Goal: Information Seeking & Learning: Find specific page/section

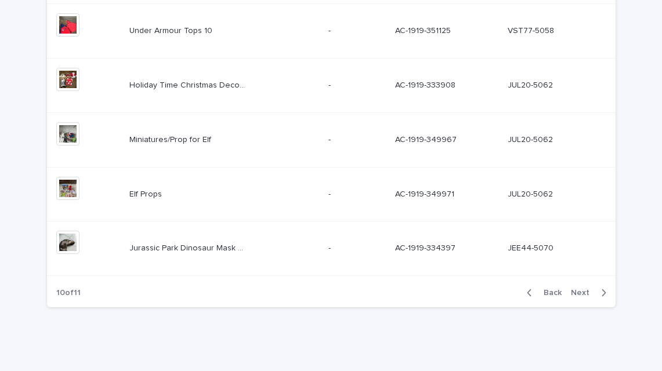
scroll to position [526, 0]
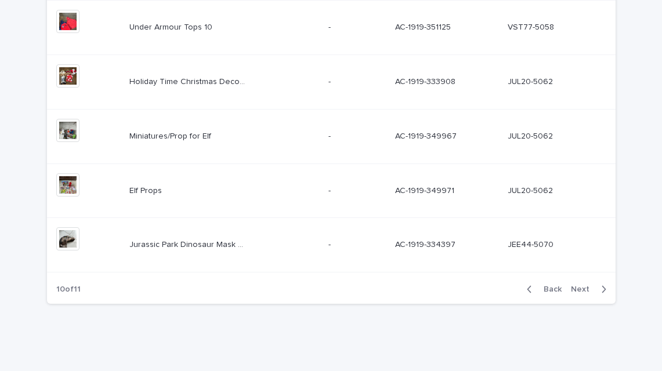
click at [555, 288] on span "Back" at bounding box center [549, 289] width 25 height 8
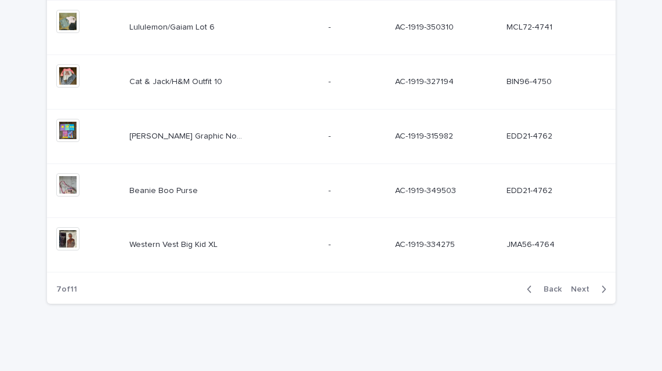
click at [555, 288] on span "Back" at bounding box center [549, 289] width 25 height 8
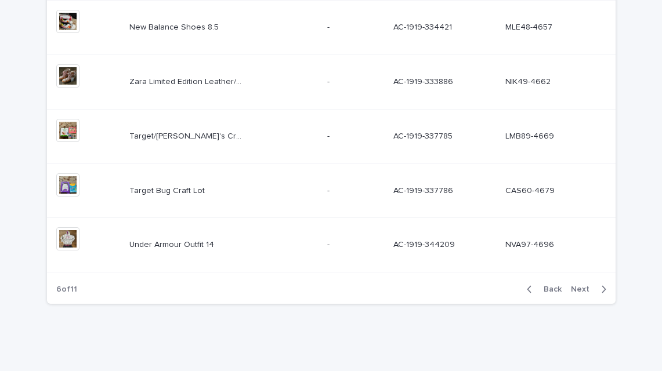
click at [555, 288] on span "Back" at bounding box center [549, 289] width 25 height 8
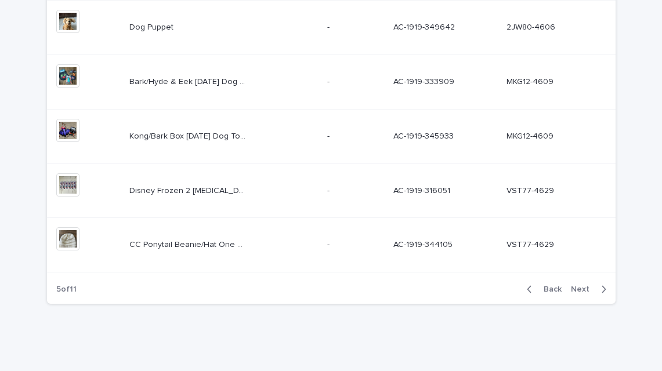
click at [555, 288] on span "Back" at bounding box center [549, 289] width 25 height 8
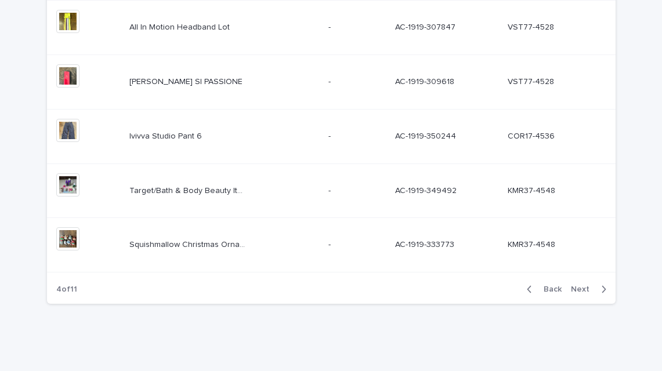
click at [555, 288] on span "Back" at bounding box center [549, 289] width 25 height 8
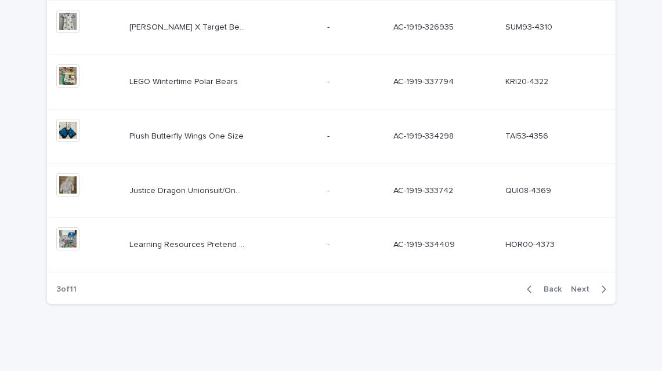
click at [580, 286] on span "Next" at bounding box center [584, 289] width 26 height 8
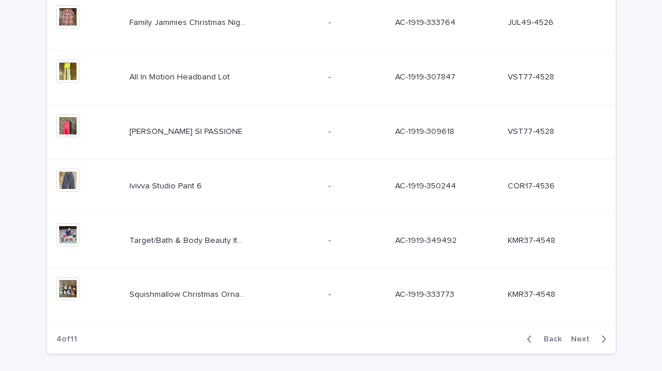
scroll to position [500, 0]
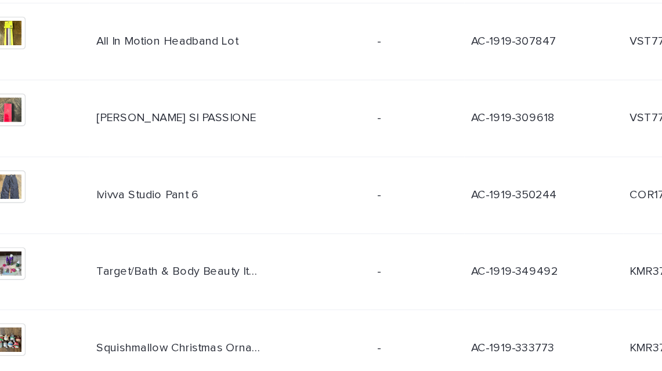
click at [191, 109] on p "[PERSON_NAME] SI PASSIONE" at bounding box center [186, 106] width 115 height 12
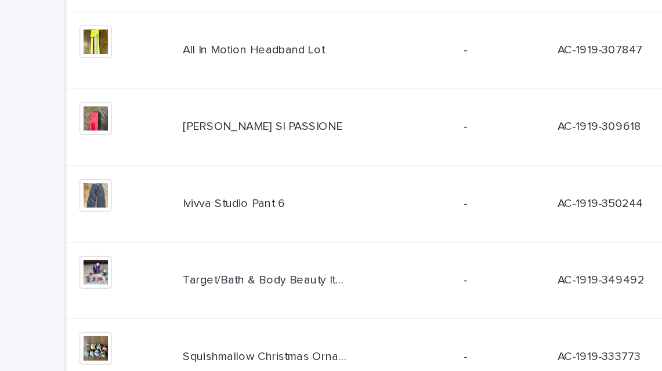
scroll to position [526, 0]
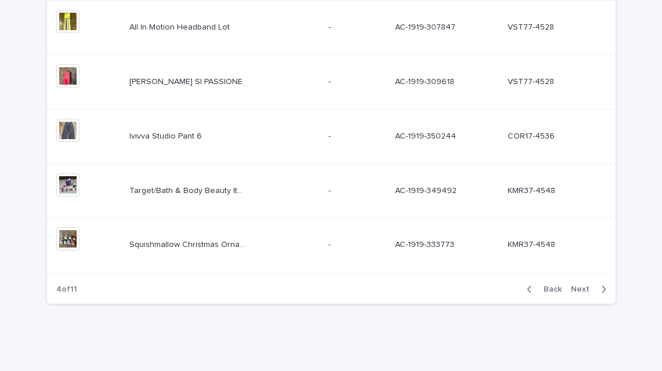
click at [580, 287] on span "Next" at bounding box center [584, 289] width 26 height 8
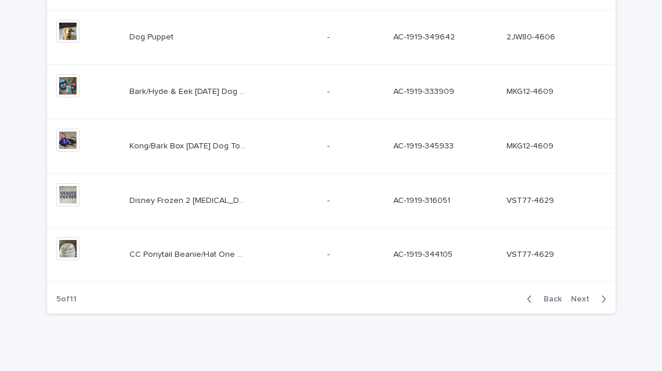
scroll to position [526, 0]
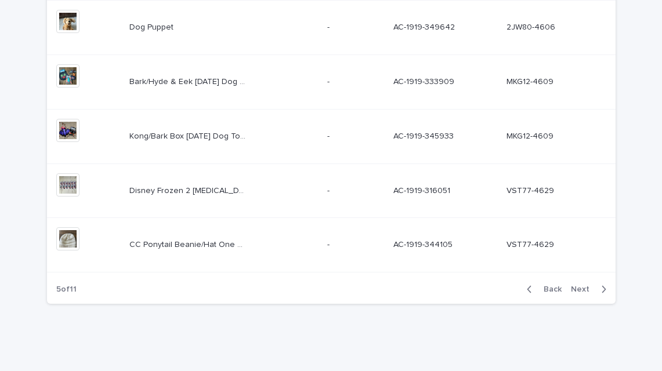
click at [580, 287] on span "Next" at bounding box center [584, 289] width 26 height 8
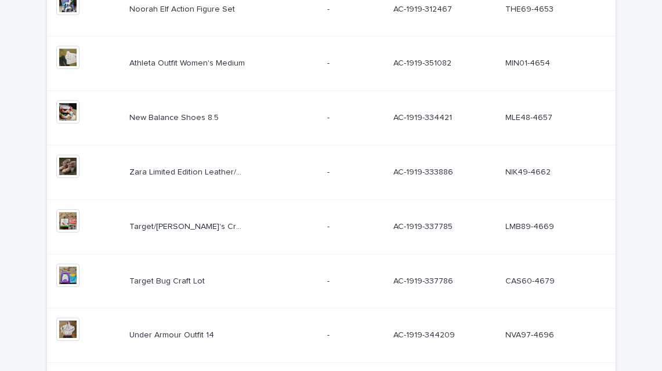
scroll to position [475, 0]
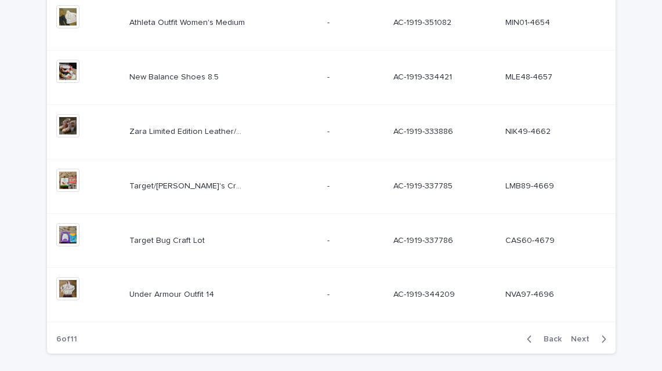
click at [584, 339] on span "Next" at bounding box center [584, 339] width 26 height 8
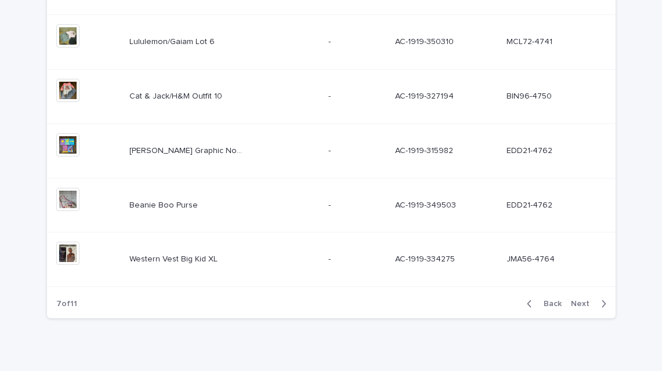
scroll to position [526, 0]
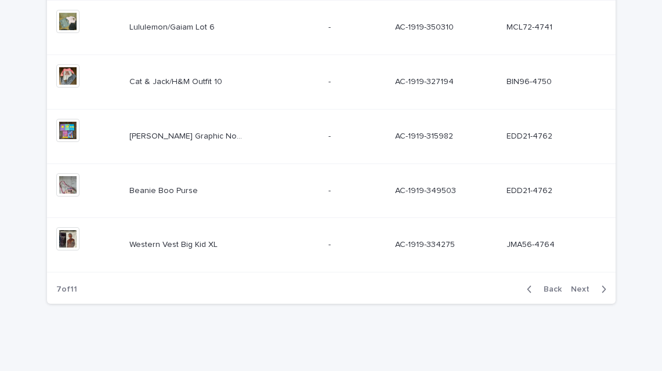
click at [583, 285] on span "Next" at bounding box center [584, 289] width 26 height 8
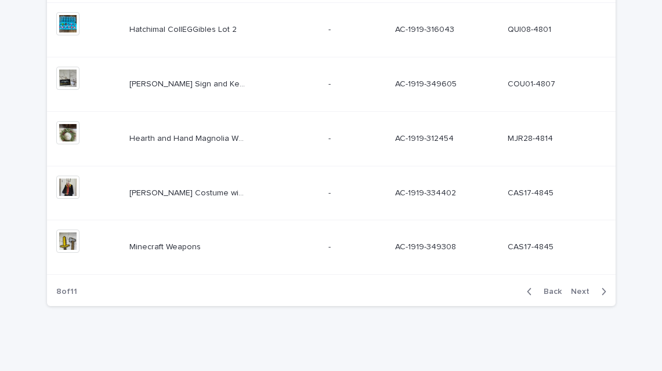
scroll to position [526, 0]
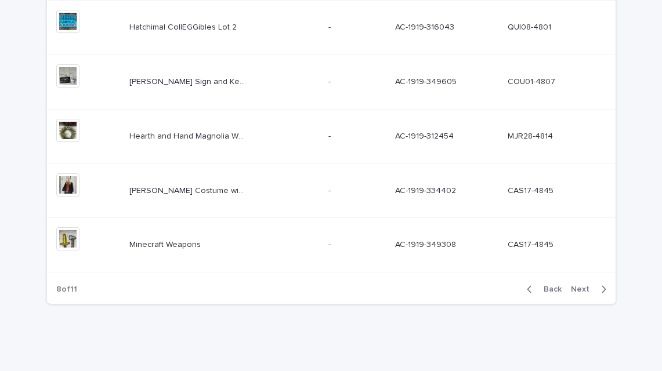
click at [583, 285] on span "Next" at bounding box center [584, 289] width 26 height 8
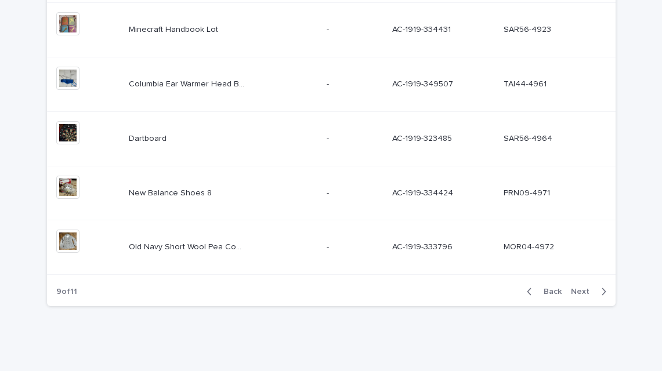
scroll to position [526, 0]
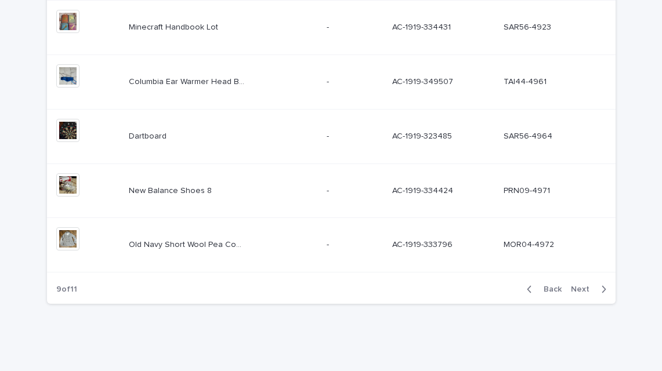
click at [584, 288] on span "Next" at bounding box center [584, 289] width 26 height 8
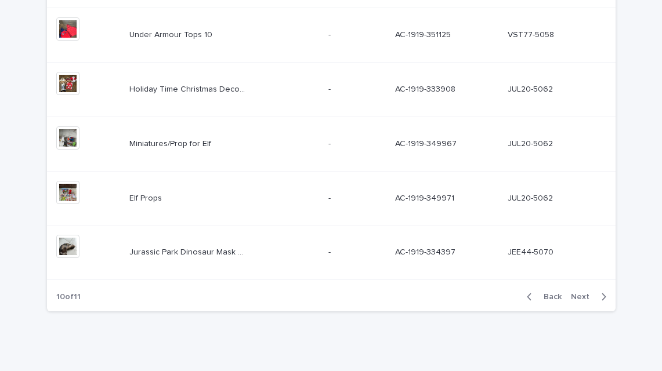
scroll to position [526, 0]
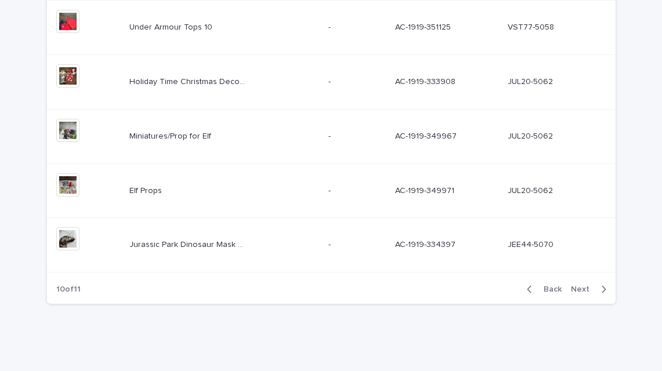
click at [585, 291] on span "Next" at bounding box center [584, 289] width 26 height 8
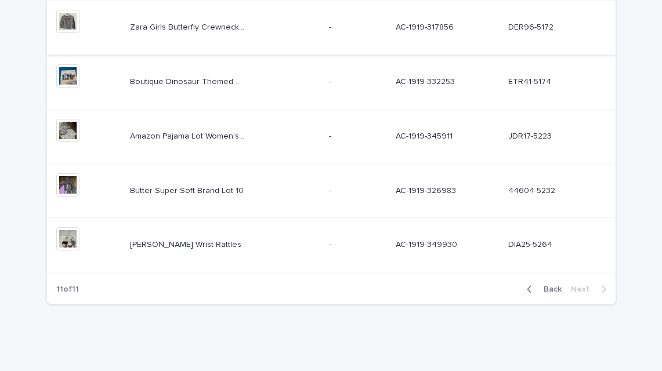
scroll to position [526, 0]
click at [553, 290] on span "Back" at bounding box center [549, 289] width 25 height 8
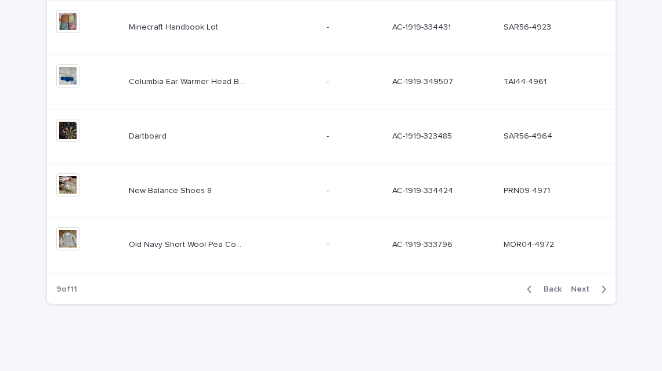
click at [553, 290] on span "Back" at bounding box center [549, 289] width 25 height 8
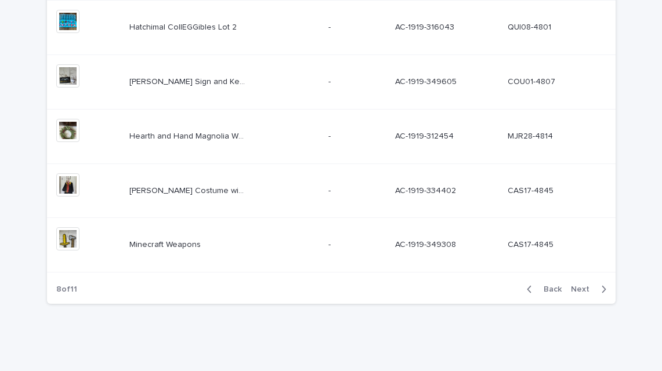
click at [553, 290] on span "Back" at bounding box center [549, 289] width 25 height 8
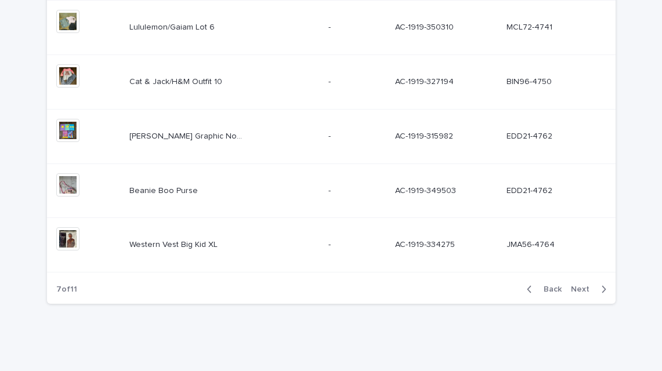
click at [553, 290] on span "Back" at bounding box center [549, 289] width 25 height 8
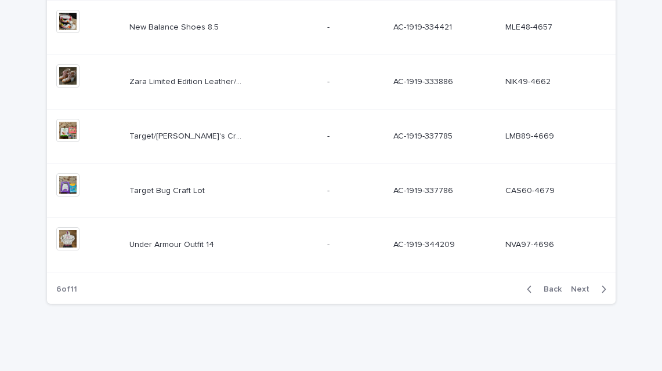
click at [553, 290] on span "Back" at bounding box center [549, 289] width 25 height 8
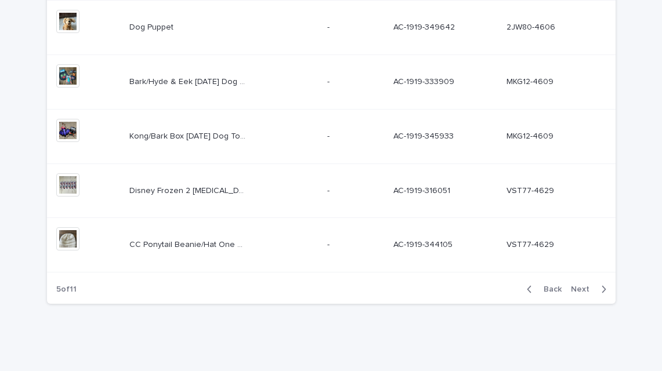
click at [547, 282] on div "Back Next" at bounding box center [566, 289] width 98 height 29
click at [556, 289] on span "Back" at bounding box center [549, 289] width 25 height 8
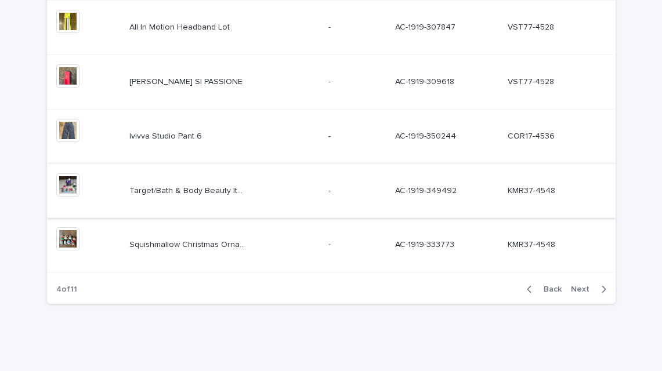
click at [67, 179] on img at bounding box center [67, 184] width 23 height 23
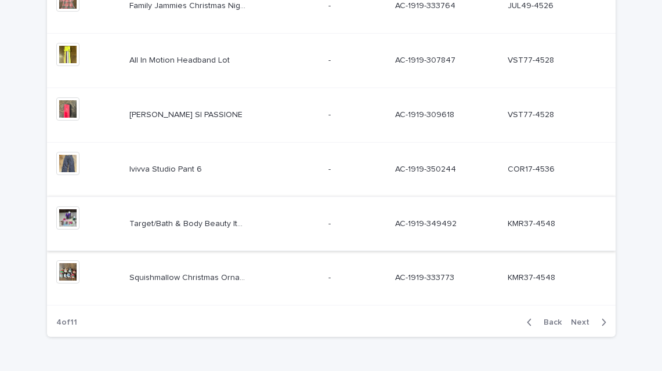
scroll to position [526, 0]
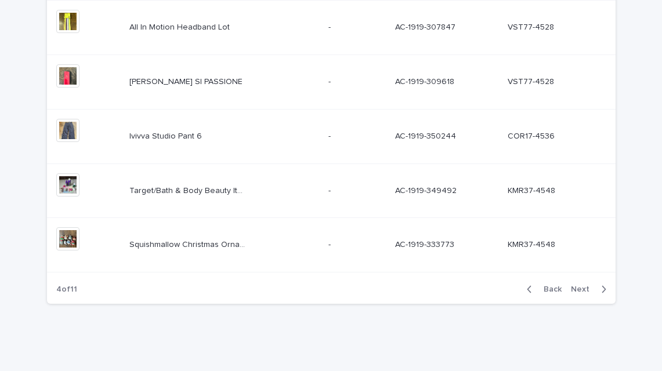
click at [67, 183] on img at bounding box center [67, 184] width 23 height 23
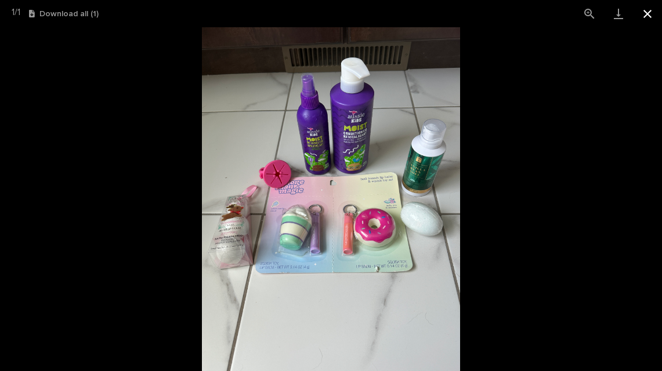
click at [649, 12] on button "Close gallery" at bounding box center [647, 13] width 29 height 27
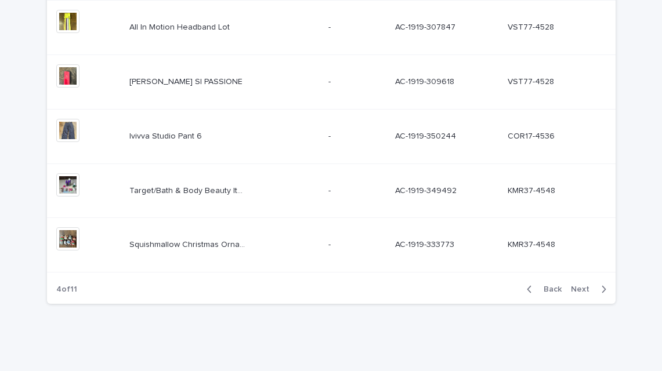
click at [555, 292] on span "Back" at bounding box center [549, 289] width 25 height 8
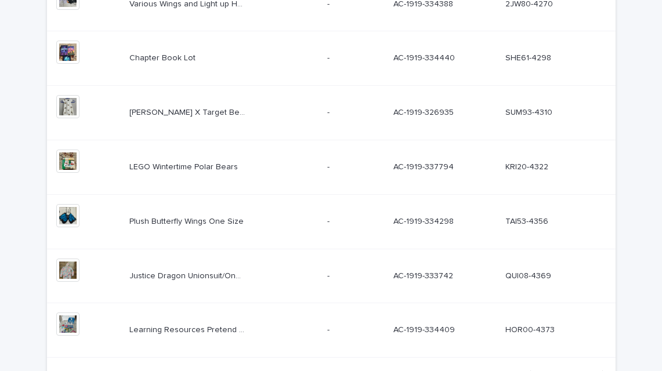
scroll to position [374, 0]
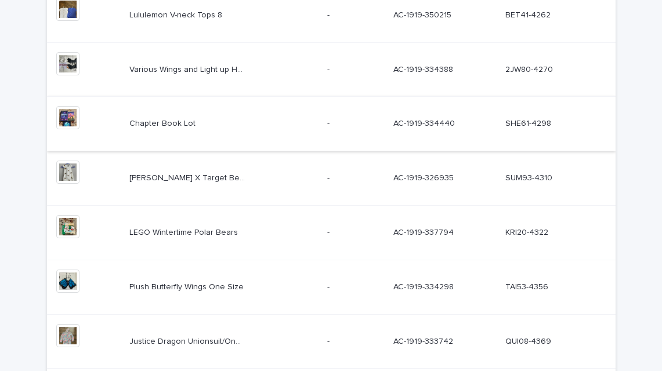
click at [70, 119] on img at bounding box center [67, 117] width 23 height 23
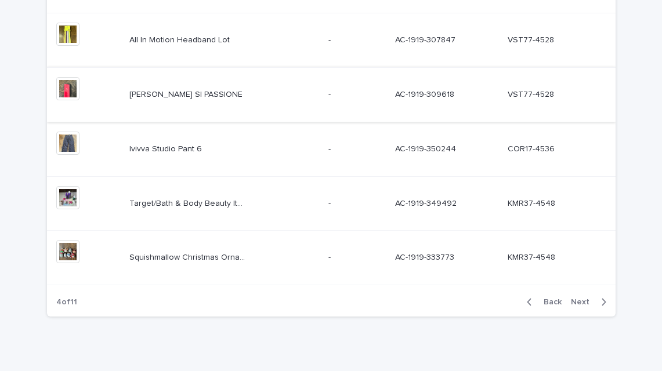
scroll to position [526, 0]
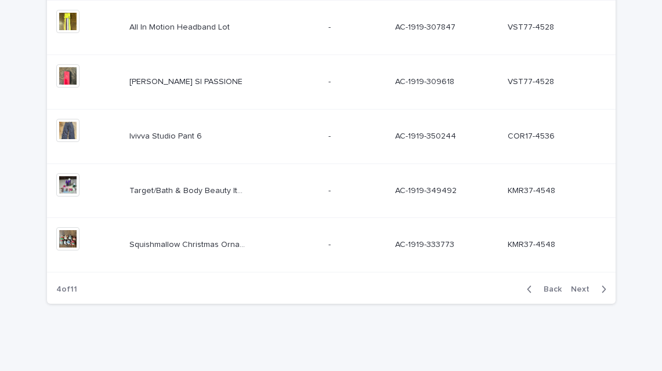
click at [585, 289] on span "Next" at bounding box center [584, 289] width 26 height 8
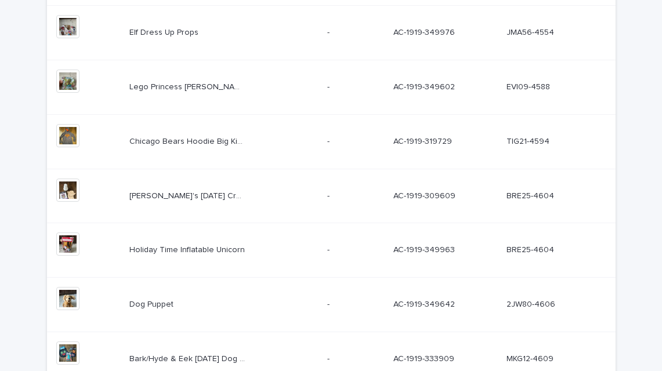
scroll to position [223, 0]
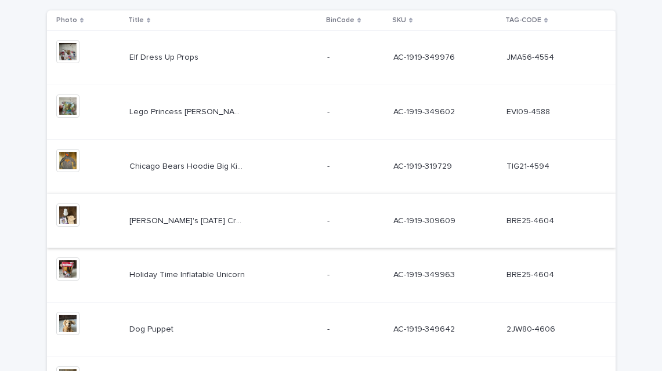
click at [61, 220] on img at bounding box center [67, 215] width 23 height 23
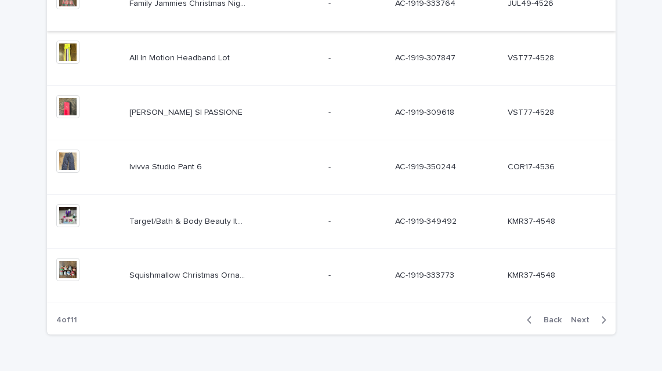
scroll to position [500, 0]
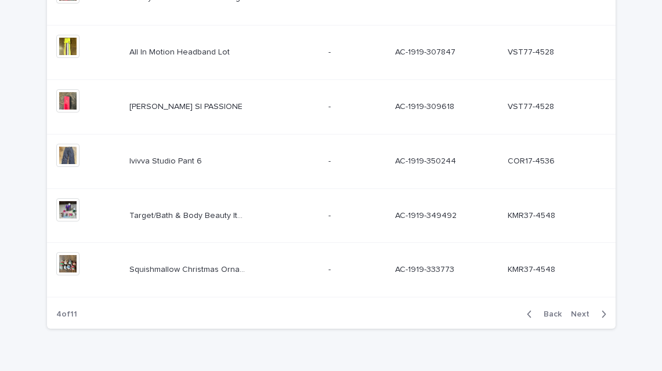
click at [582, 317] on span "Next" at bounding box center [584, 314] width 26 height 8
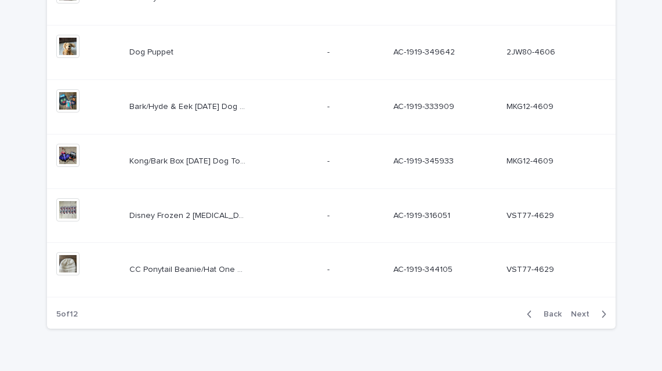
click at [582, 317] on span "Next" at bounding box center [584, 314] width 26 height 8
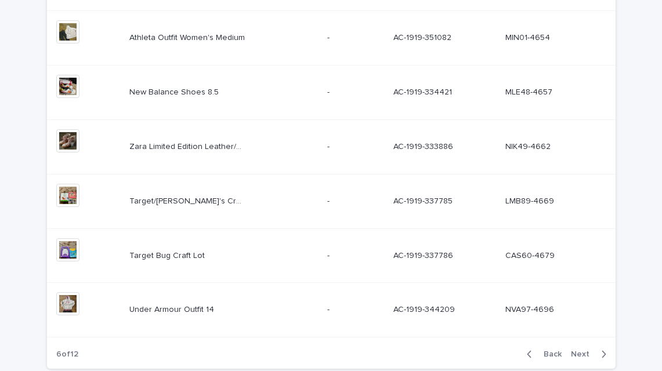
scroll to position [526, 0]
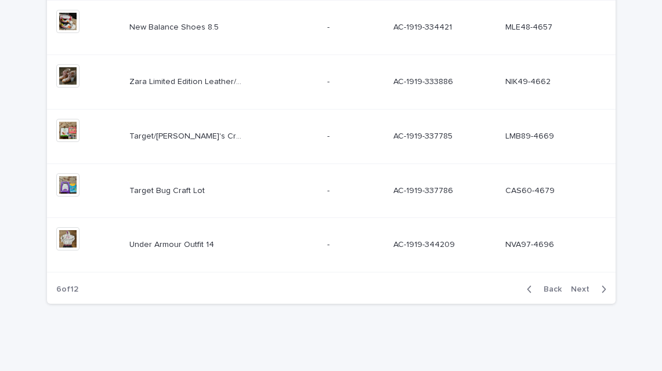
click at [581, 291] on span "Next" at bounding box center [584, 289] width 26 height 8
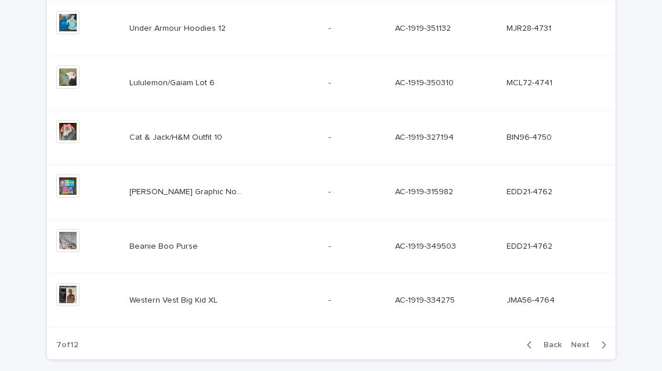
scroll to position [526, 0]
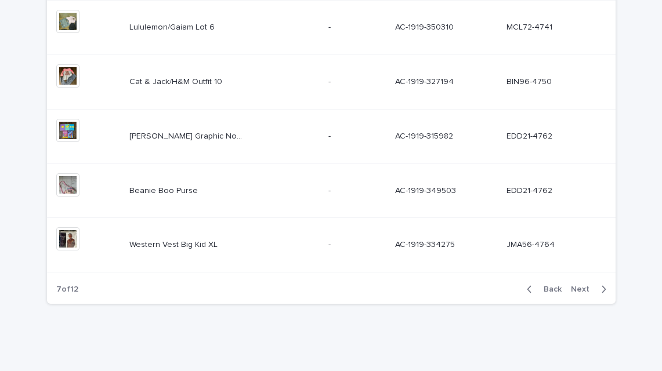
click at [581, 291] on span "Next" at bounding box center [584, 289] width 26 height 8
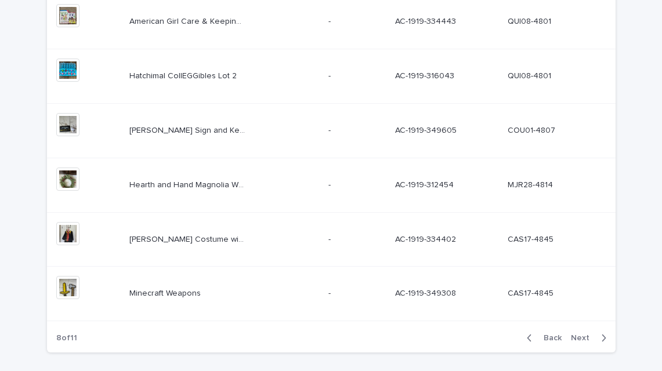
scroll to position [526, 0]
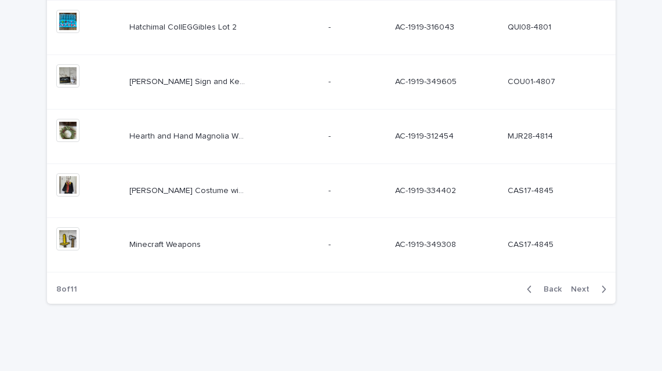
click at [581, 291] on span "Next" at bounding box center [584, 289] width 26 height 8
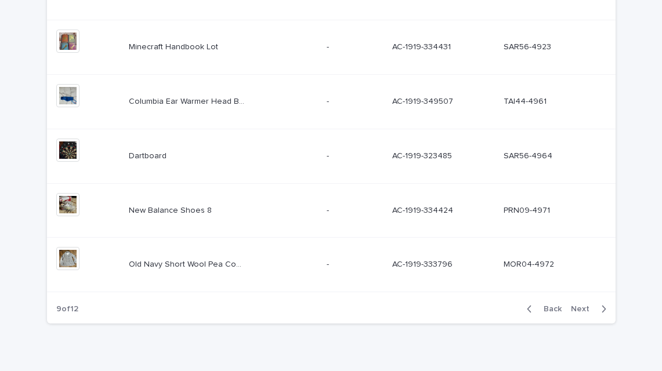
scroll to position [526, 0]
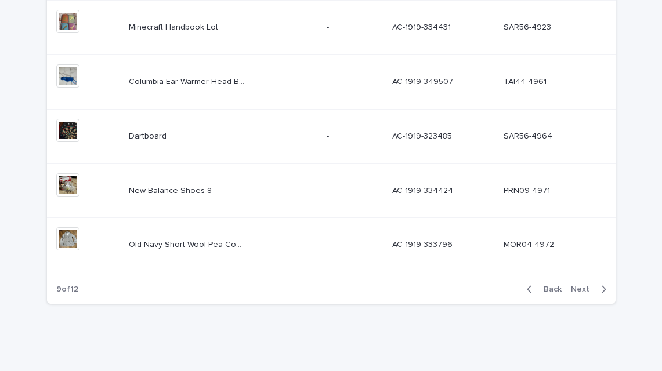
click at [581, 291] on span "Next" at bounding box center [584, 289] width 26 height 8
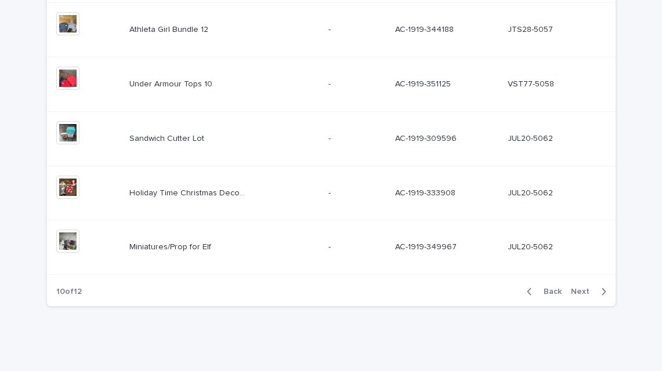
scroll to position [526, 0]
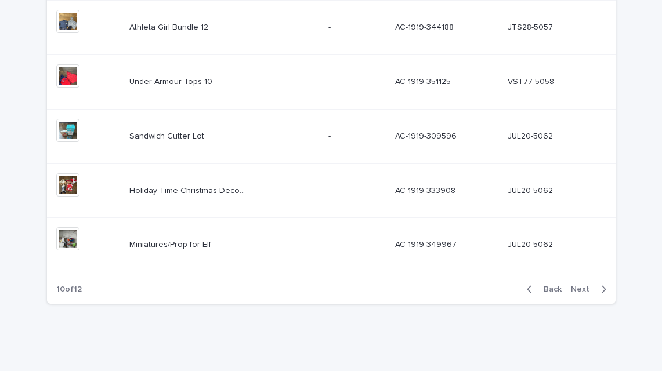
click at [586, 289] on span "Next" at bounding box center [584, 289] width 26 height 8
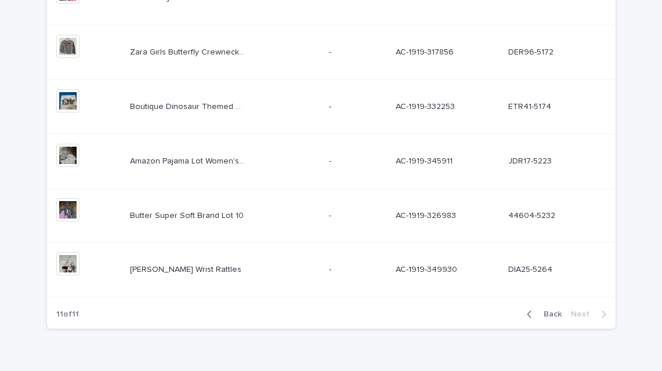
scroll to position [475, 0]
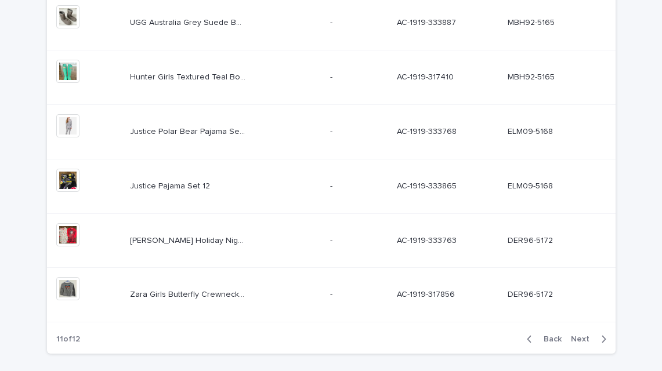
click at [583, 295] on p at bounding box center [552, 295] width 89 height 10
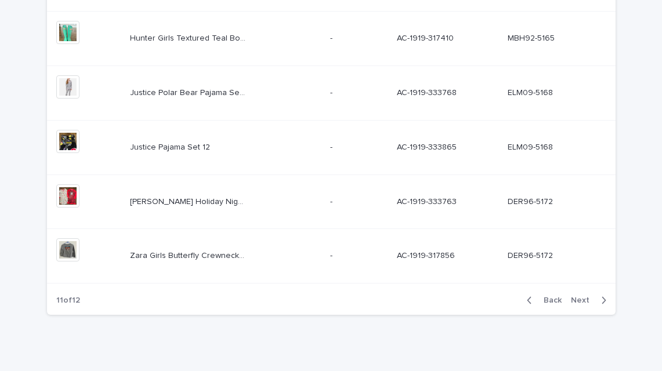
scroll to position [526, 0]
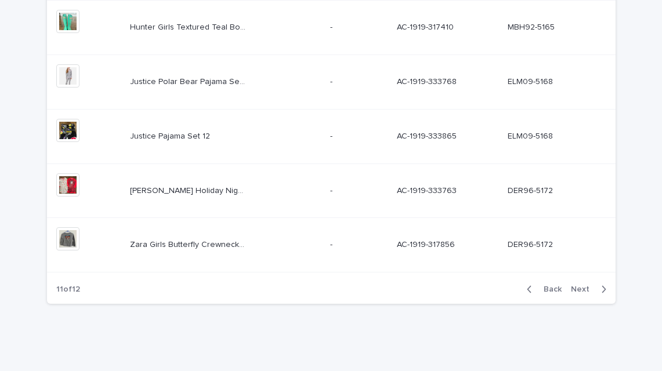
click at [552, 287] on span "Back" at bounding box center [549, 289] width 25 height 8
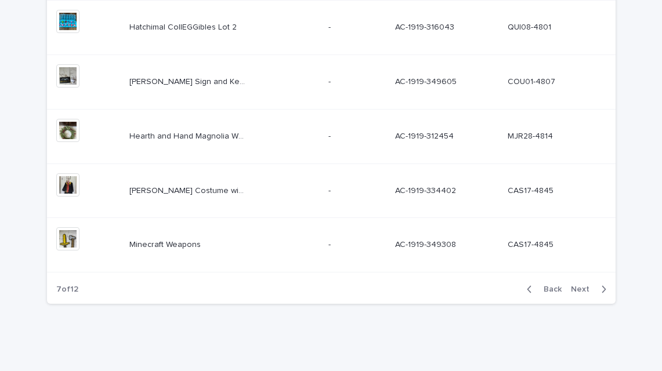
click at [552, 287] on span "Back" at bounding box center [549, 289] width 25 height 8
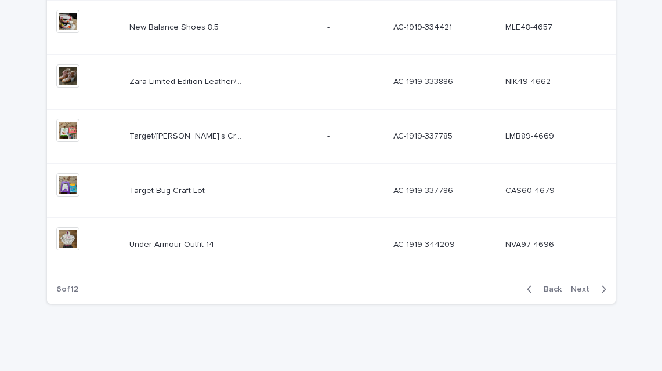
click at [552, 287] on span "Back" at bounding box center [549, 289] width 25 height 8
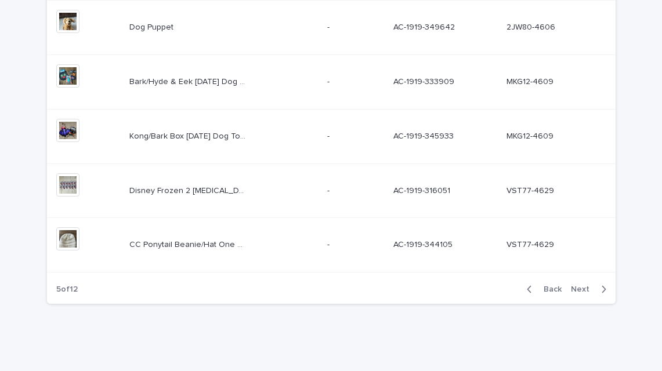
click at [552, 287] on span "Back" at bounding box center [549, 289] width 25 height 8
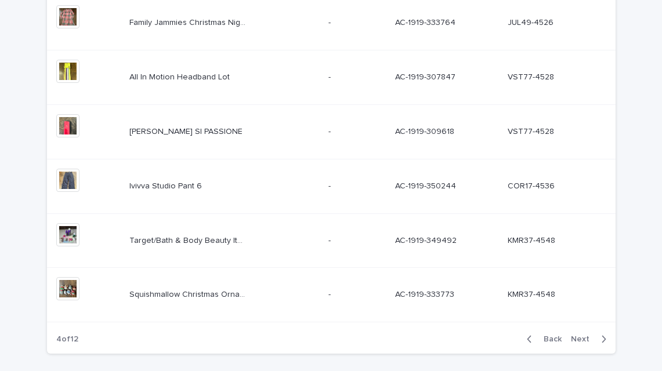
scroll to position [500, 0]
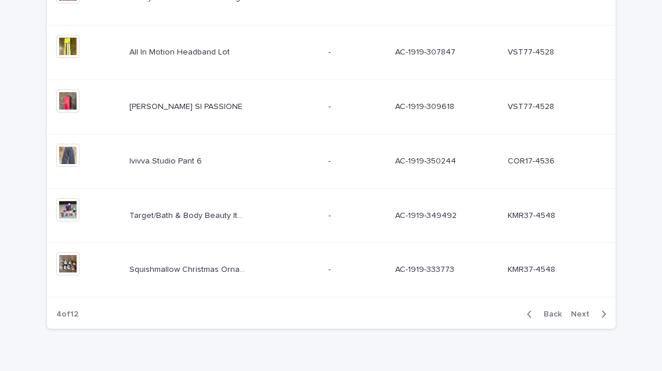
click at [578, 312] on span "Next" at bounding box center [584, 314] width 26 height 8
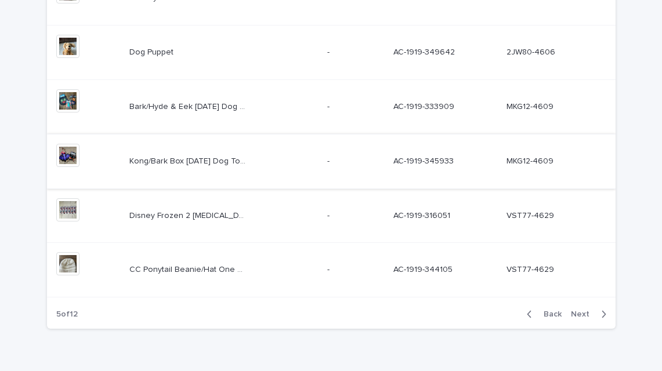
click at [67, 153] on img at bounding box center [67, 155] width 23 height 23
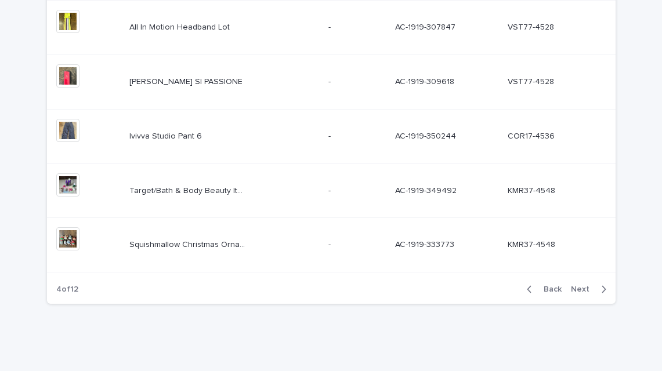
scroll to position [526, 0]
click at [583, 289] on span "Next" at bounding box center [584, 289] width 26 height 8
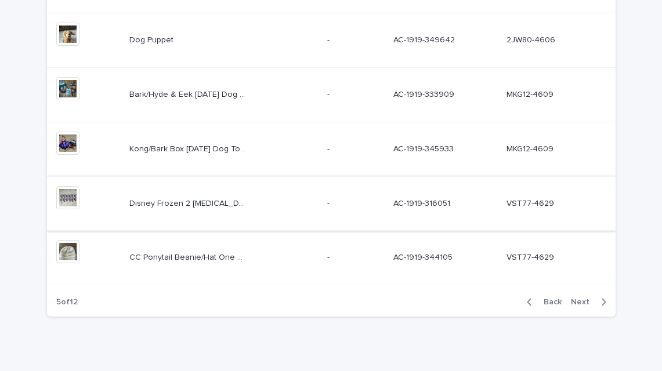
scroll to position [526, 0]
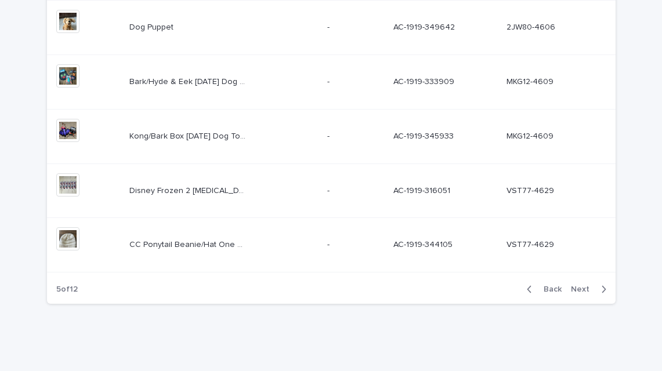
click at [580, 288] on span "Next" at bounding box center [584, 289] width 26 height 8
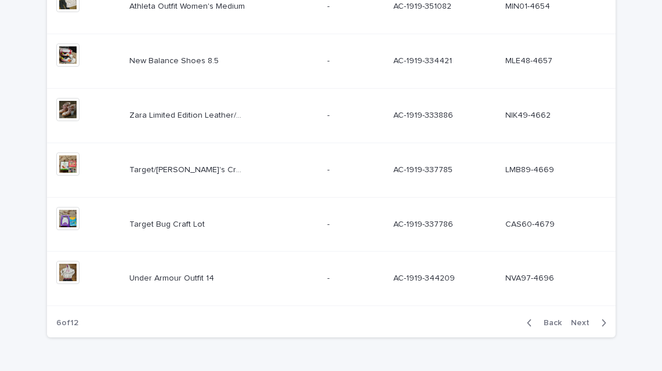
scroll to position [526, 0]
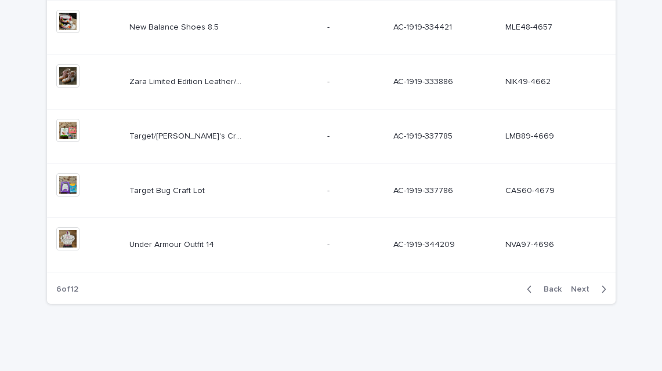
click at [580, 288] on span "Next" at bounding box center [584, 289] width 26 height 8
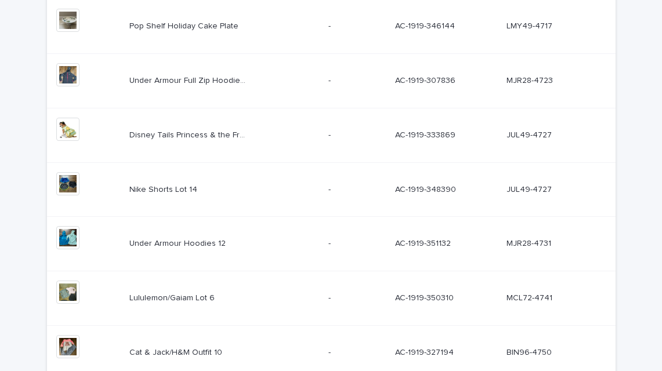
scroll to position [248, 0]
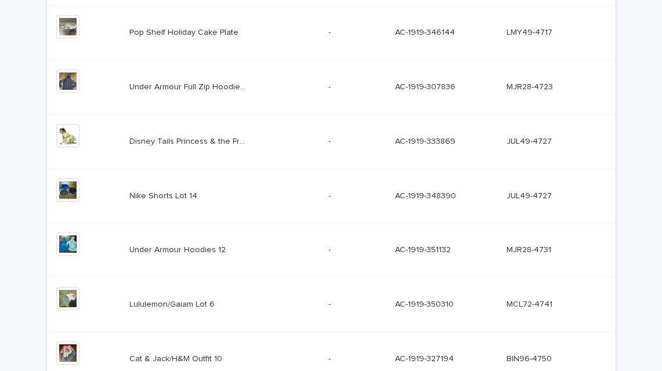
click at [195, 141] on p "Disney Tails Princess & the Frog Tiana Dog Costume" at bounding box center [188, 141] width 118 height 12
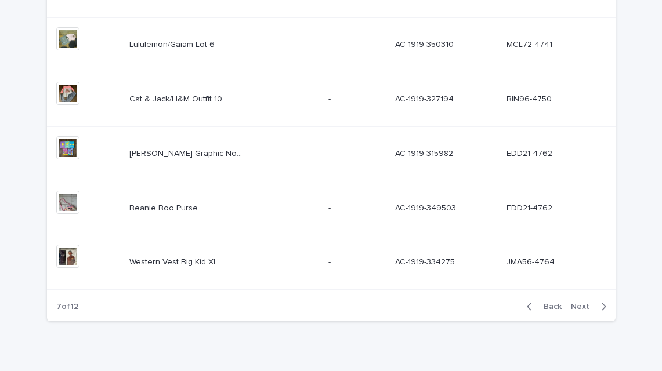
scroll to position [526, 0]
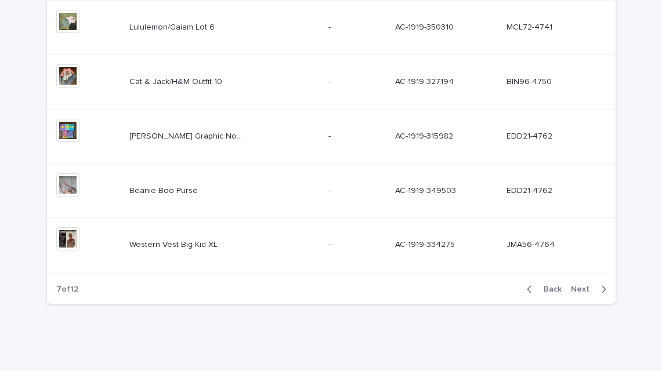
click at [580, 289] on span "Next" at bounding box center [584, 289] width 26 height 8
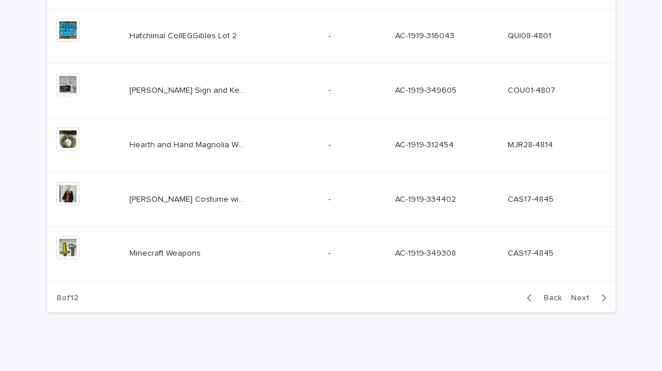
scroll to position [526, 0]
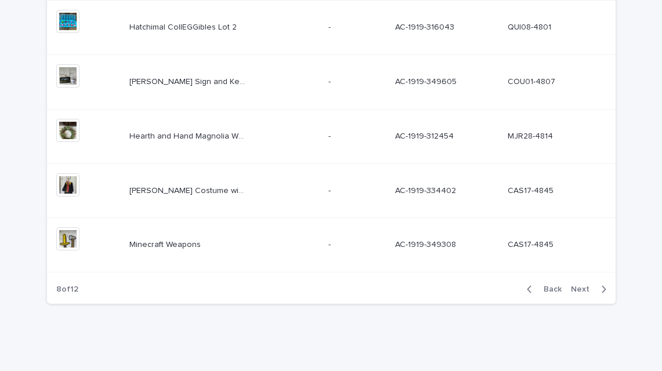
click at [582, 291] on span "Next" at bounding box center [584, 289] width 26 height 8
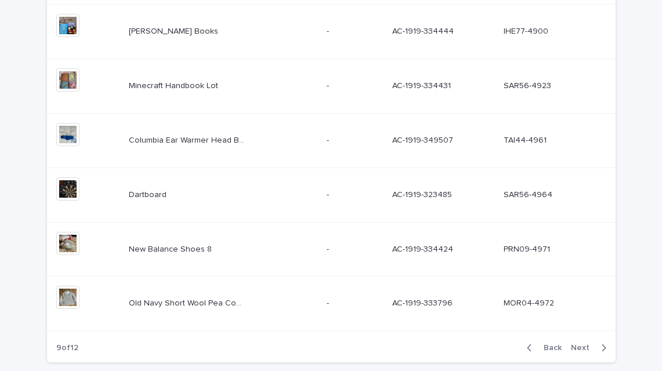
scroll to position [526, 0]
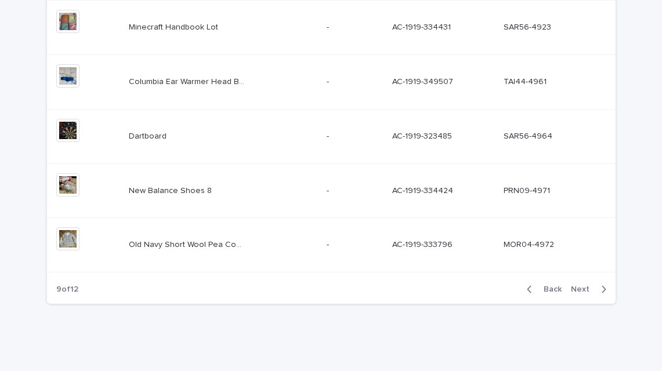
click at [582, 291] on span "Next" at bounding box center [584, 289] width 26 height 8
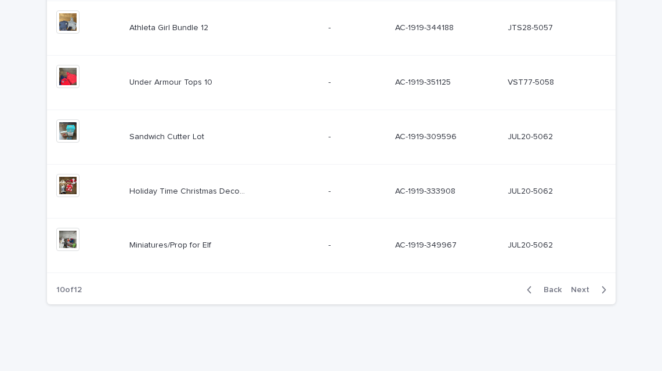
scroll to position [526, 0]
click at [582, 291] on span "Next" at bounding box center [584, 289] width 26 height 8
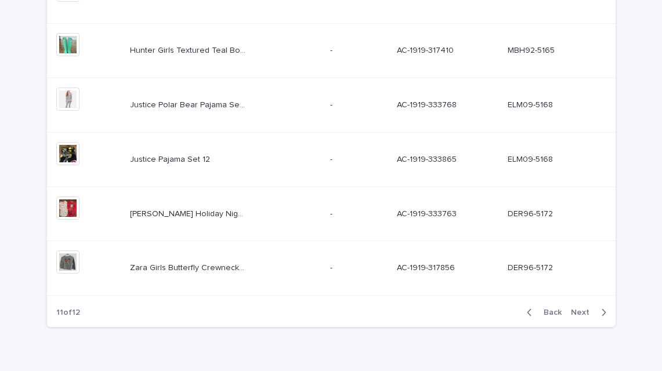
scroll to position [526, 0]
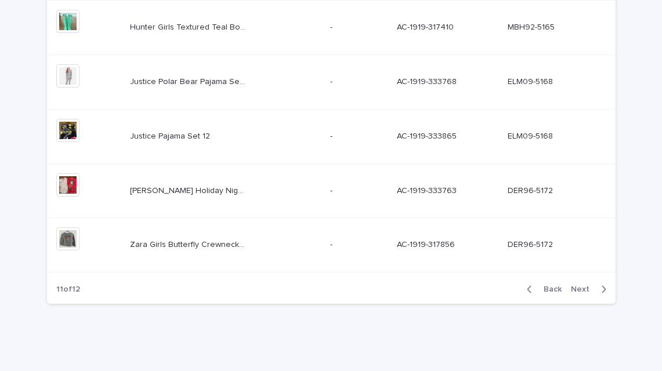
click at [582, 291] on span "Next" at bounding box center [584, 289] width 26 height 8
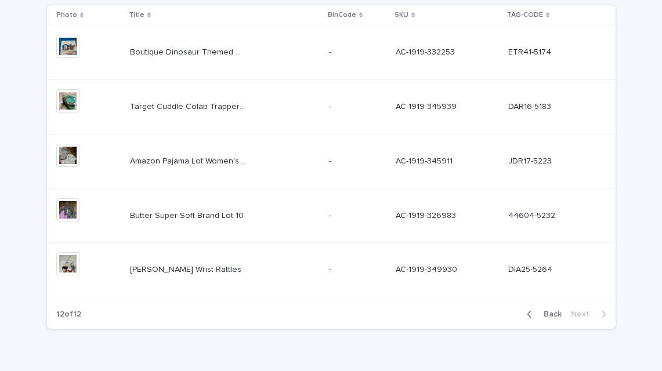
scroll to position [254, 0]
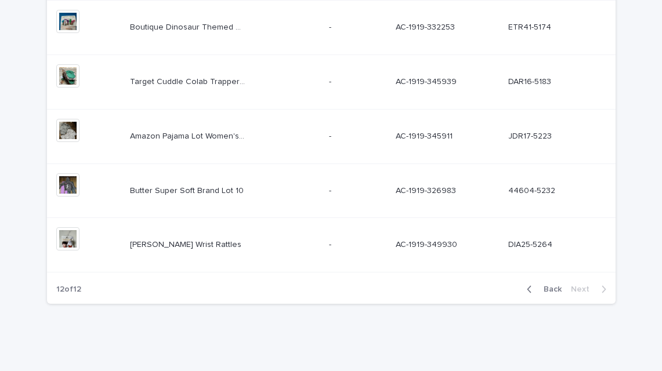
click at [627, 189] on div "Loading... Saving… Loading... Saving… List View (use to look up images) Photo T…" at bounding box center [331, 134] width 662 height 473
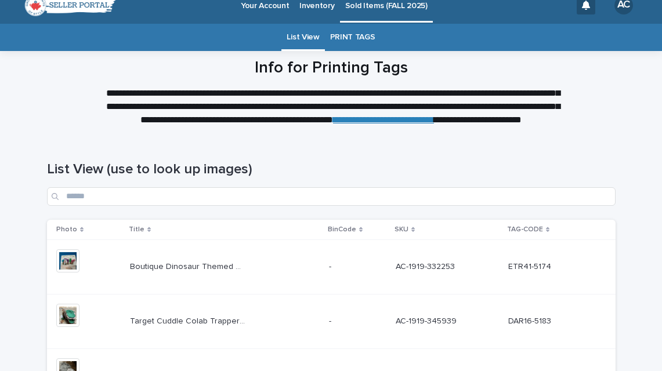
scroll to position [0, 0]
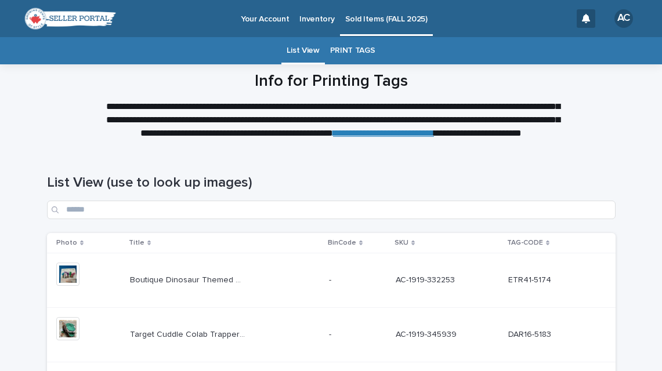
click at [262, 20] on p "Your Account" at bounding box center [265, 12] width 48 height 24
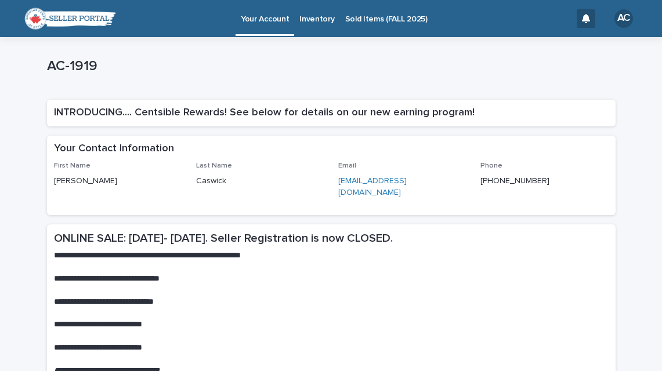
click at [379, 19] on p "Sold Items (FALL 2025)" at bounding box center [386, 12] width 82 height 24
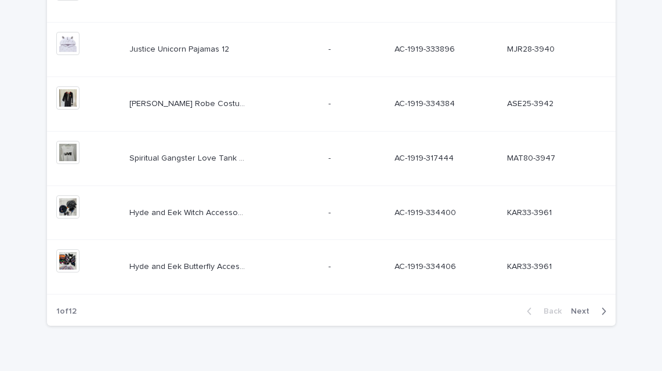
scroll to position [522, 0]
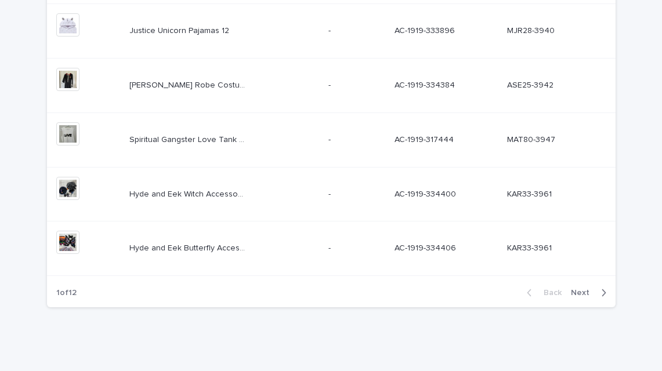
click at [584, 295] on span "Next" at bounding box center [584, 293] width 26 height 8
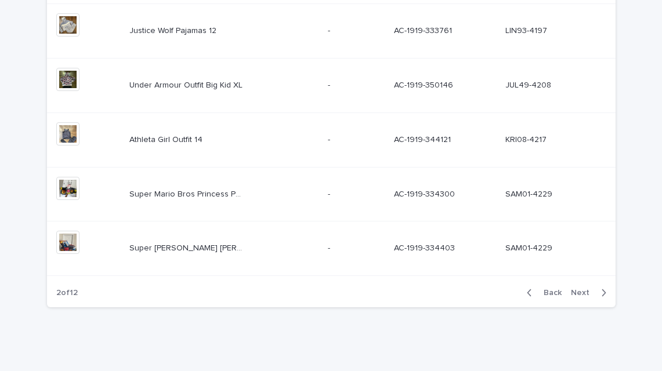
click at [584, 295] on span "Next" at bounding box center [584, 293] width 26 height 8
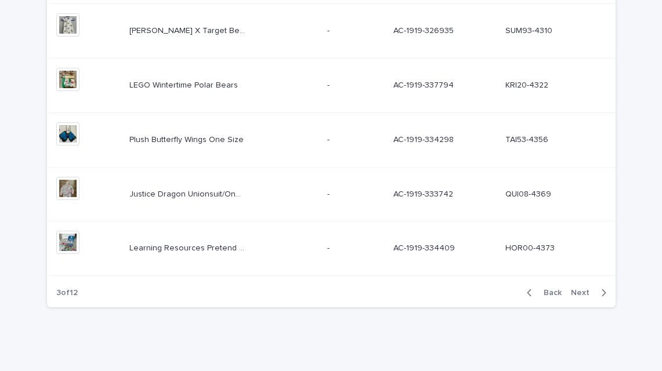
click at [584, 295] on span "Next" at bounding box center [584, 293] width 26 height 8
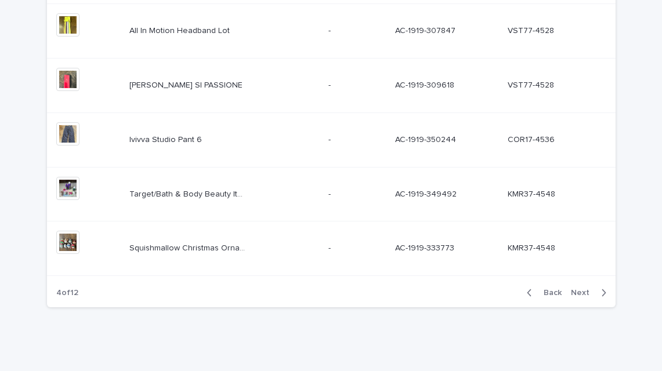
click at [584, 295] on span "Next" at bounding box center [584, 293] width 26 height 8
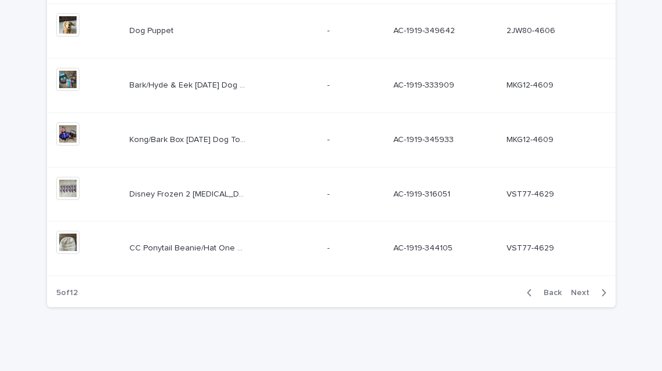
click at [581, 295] on span "Next" at bounding box center [584, 293] width 26 height 8
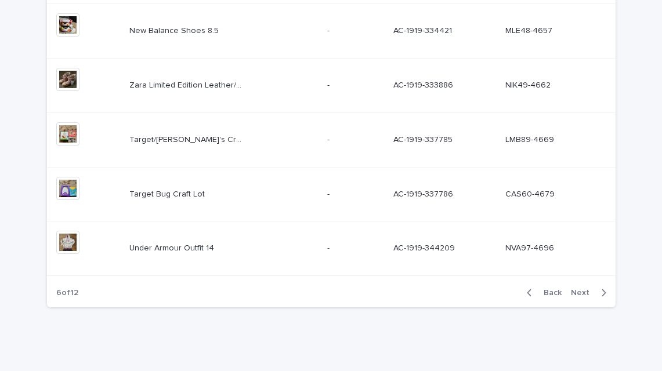
click at [581, 295] on span "Next" at bounding box center [584, 293] width 26 height 8
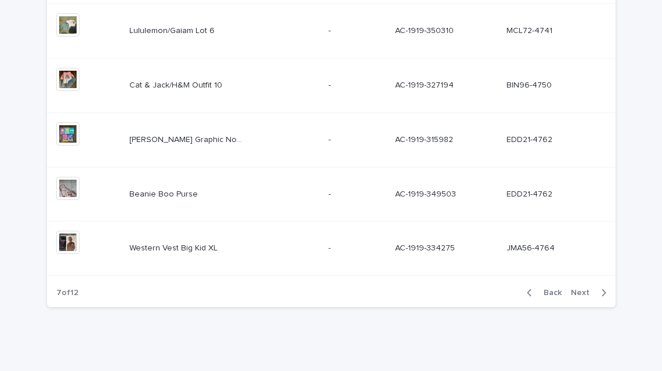
click at [581, 295] on span "Next" at bounding box center [584, 293] width 26 height 8
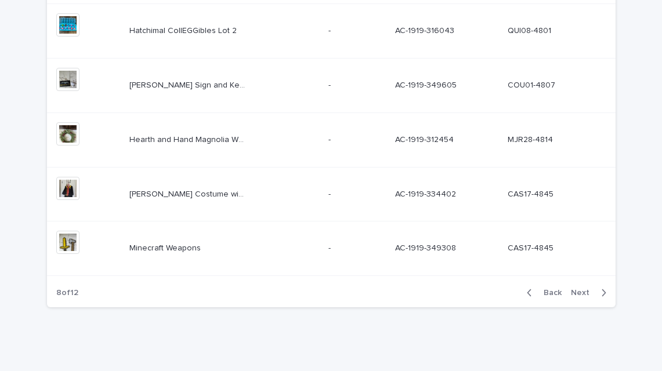
click at [581, 294] on span "Next" at bounding box center [584, 293] width 26 height 8
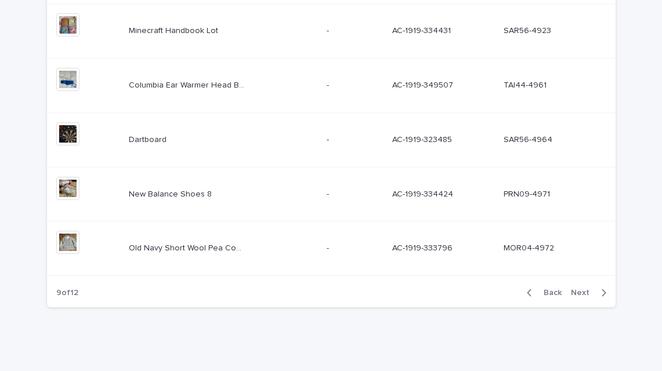
click at [579, 293] on span "Next" at bounding box center [584, 293] width 26 height 8
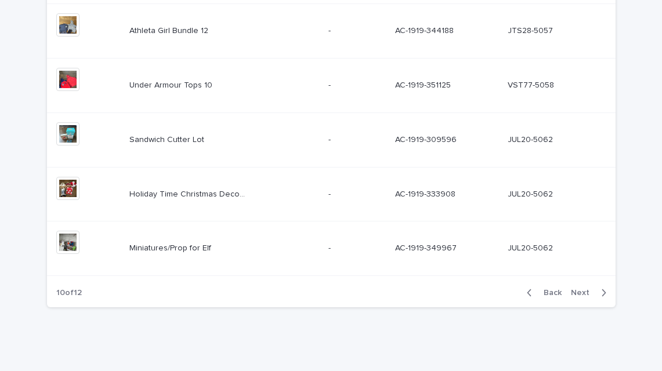
click at [576, 291] on span "Next" at bounding box center [584, 293] width 26 height 8
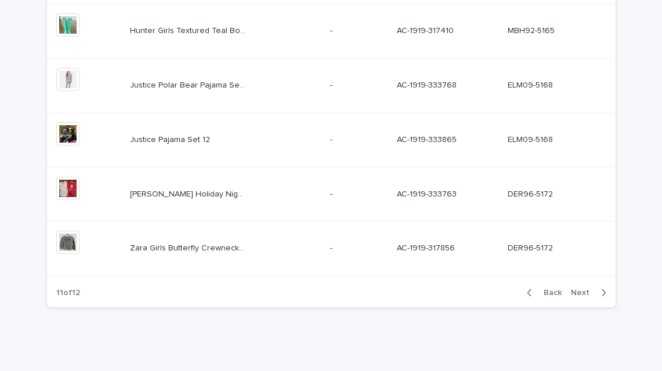
click at [575, 291] on span "Next" at bounding box center [584, 293] width 26 height 8
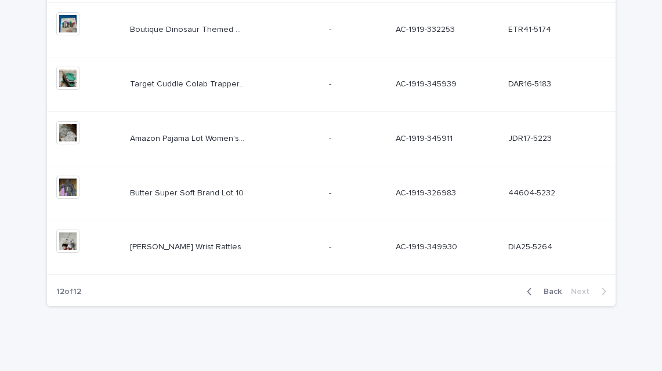
scroll to position [254, 0]
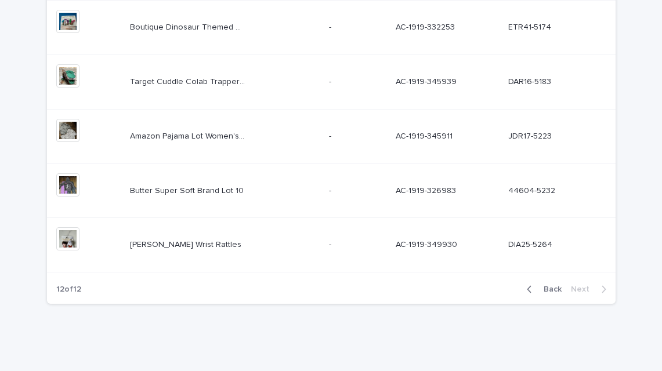
click at [549, 292] on span "Back" at bounding box center [549, 289] width 25 height 8
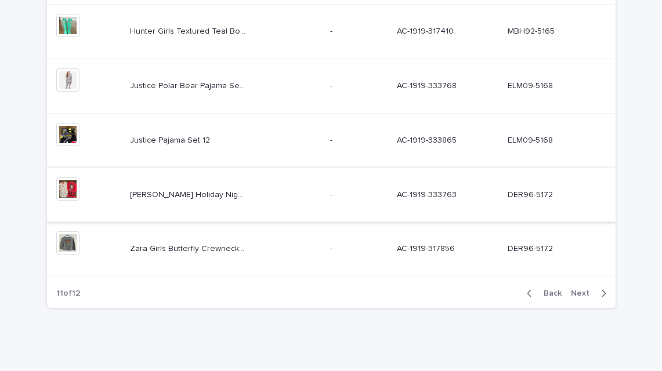
scroll to position [526, 0]
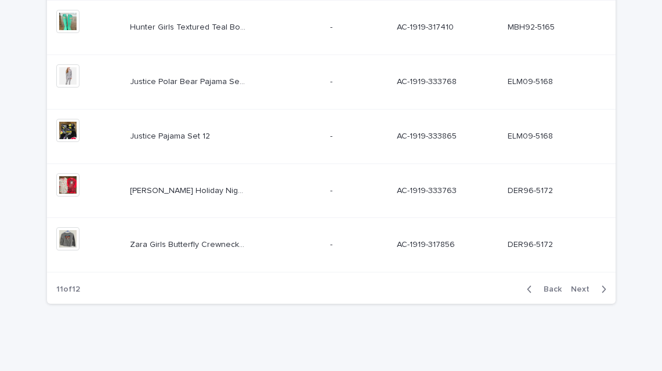
click at [587, 289] on span "Next" at bounding box center [584, 289] width 26 height 8
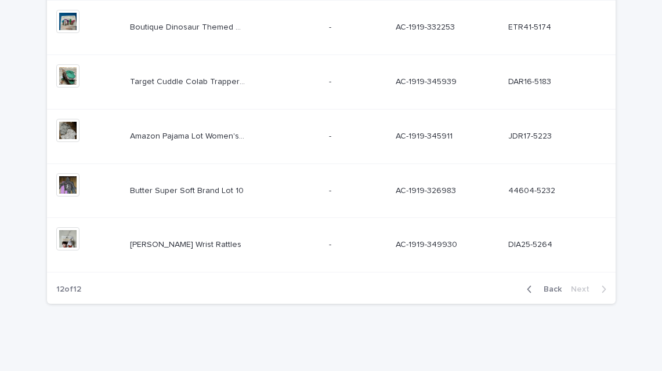
scroll to position [254, 0]
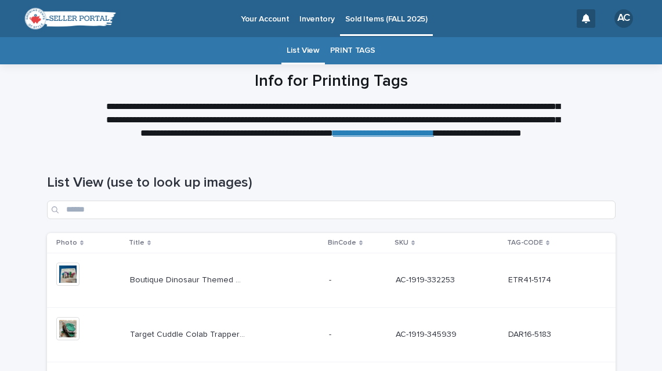
click at [584, 91] on h1 "Info for Printing Tags" at bounding box center [331, 82] width 569 height 20
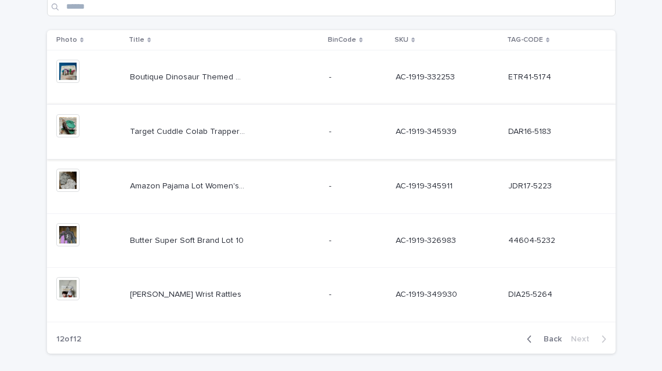
scroll to position [228, 0]
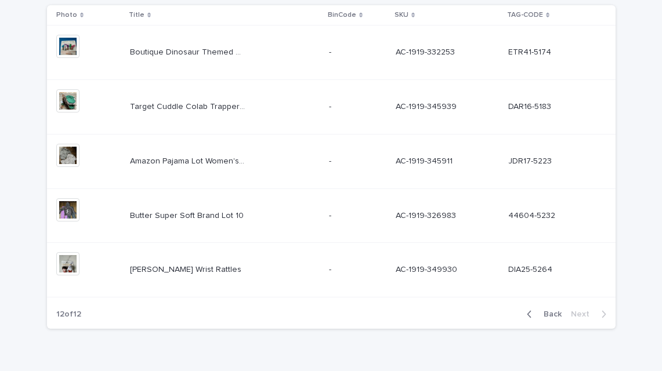
click at [556, 316] on span "Back" at bounding box center [549, 314] width 25 height 8
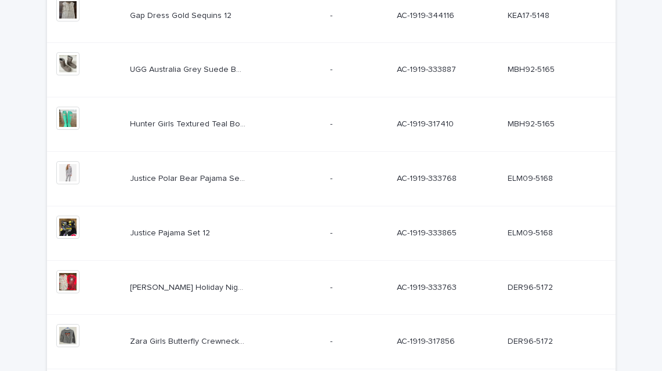
scroll to position [465, 0]
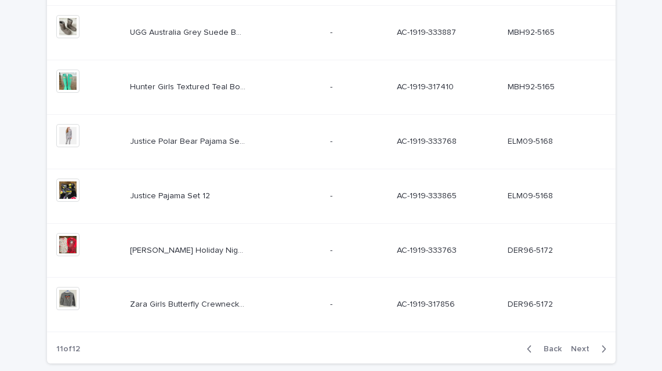
click at [556, 347] on span "Back" at bounding box center [549, 349] width 25 height 8
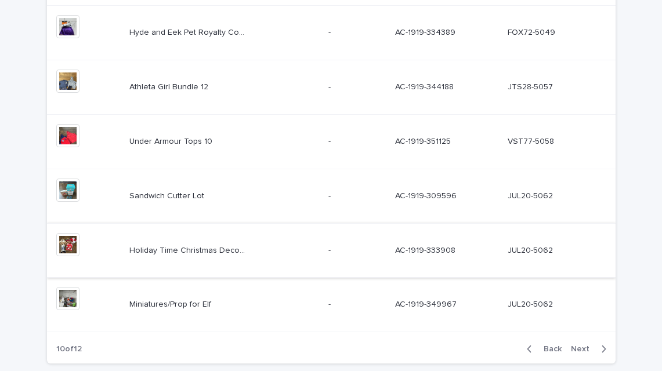
click at [74, 243] on img at bounding box center [67, 244] width 23 height 23
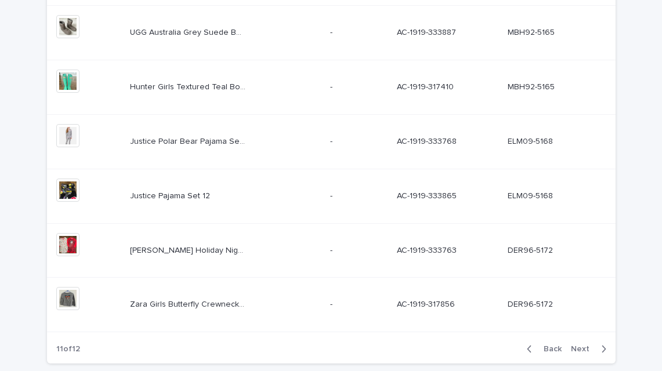
scroll to position [308, 0]
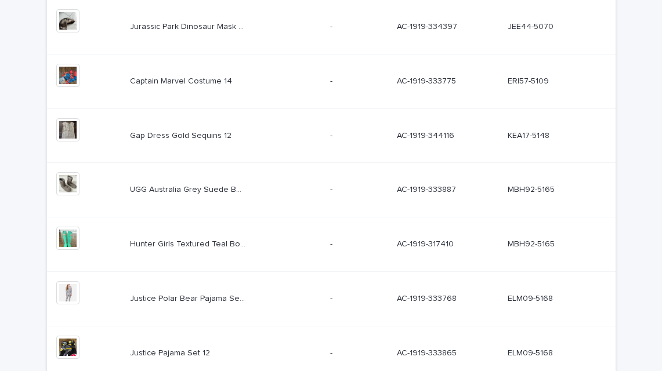
click at [17, 229] on div "Loading... Saving… Loading... Saving… List View (use to look up images) Photo T…" at bounding box center [331, 215] width 662 height 745
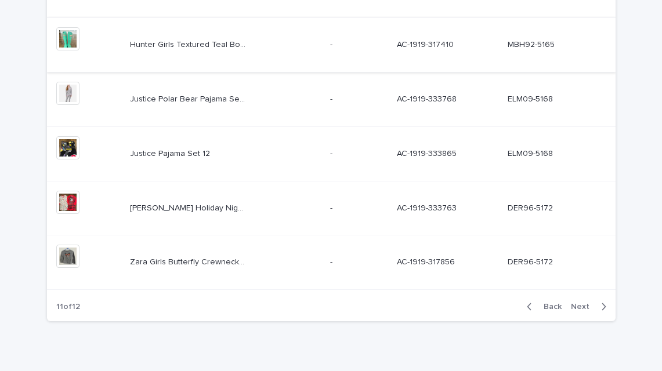
scroll to position [510, 0]
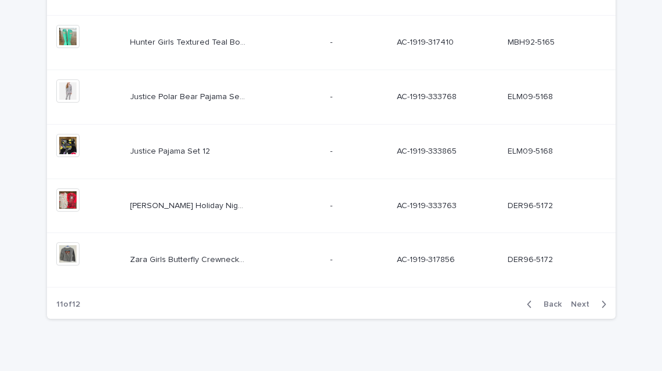
click at [584, 307] on span "Next" at bounding box center [584, 305] width 26 height 8
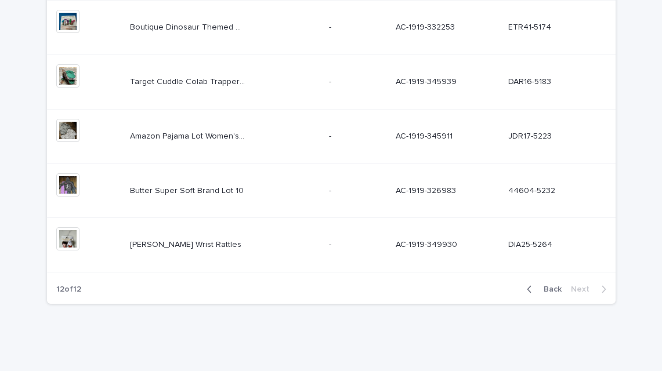
scroll to position [254, 0]
click at [555, 289] on span "Back" at bounding box center [549, 289] width 25 height 8
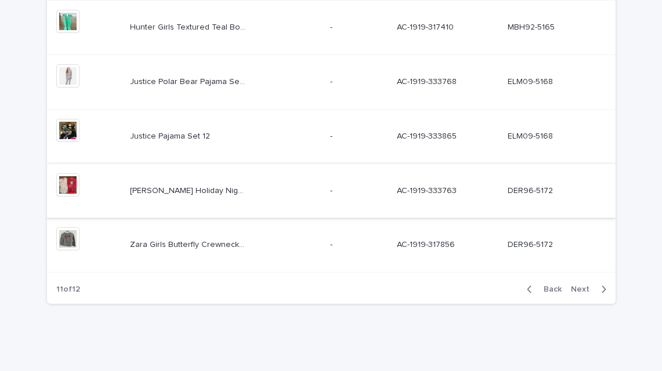
scroll to position [526, 0]
click at [557, 288] on span "Back" at bounding box center [549, 289] width 25 height 8
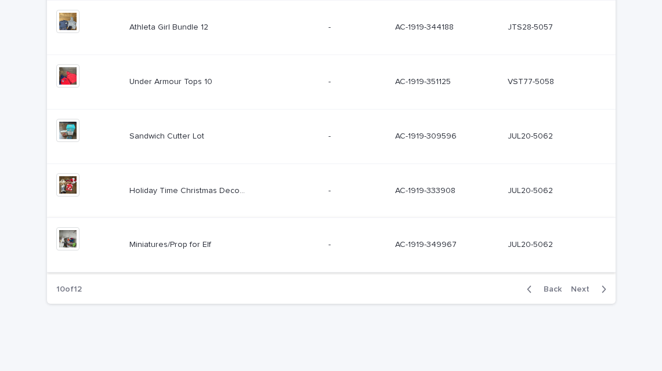
click at [70, 240] on img at bounding box center [67, 238] width 23 height 23
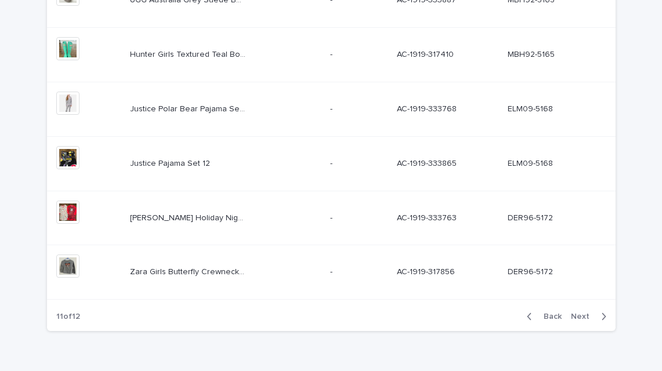
scroll to position [526, 0]
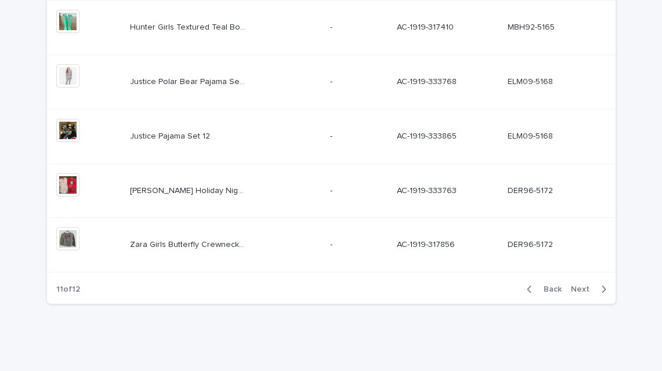
click at [557, 289] on span "Back" at bounding box center [549, 289] width 25 height 8
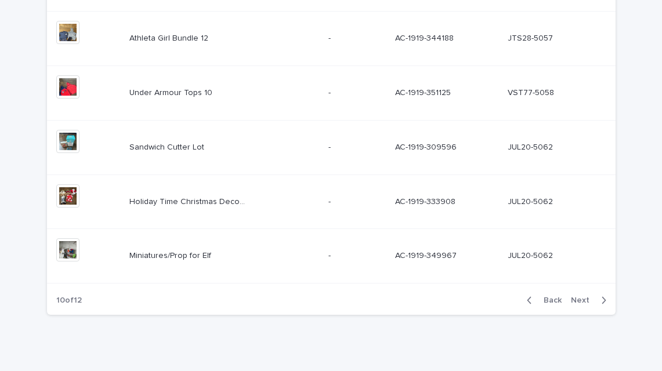
scroll to position [526, 0]
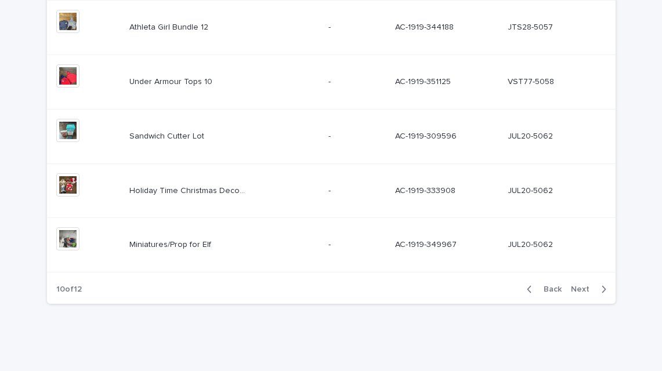
click at [559, 289] on span "Back" at bounding box center [549, 289] width 25 height 8
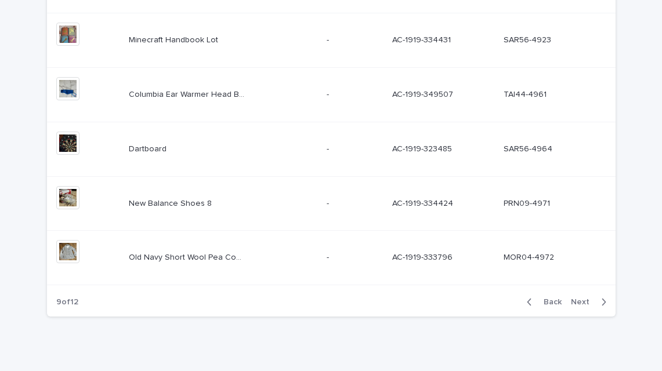
scroll to position [526, 0]
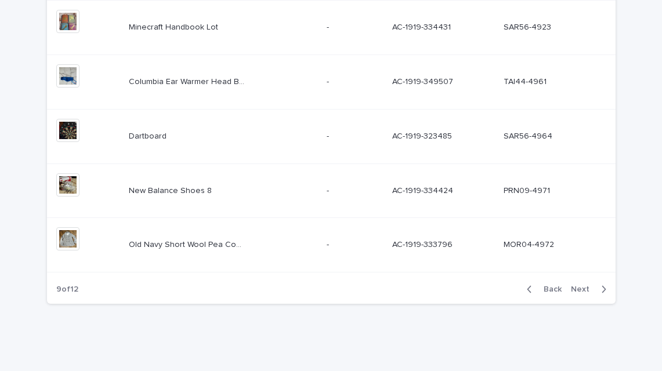
click at [559, 289] on span "Back" at bounding box center [549, 289] width 25 height 8
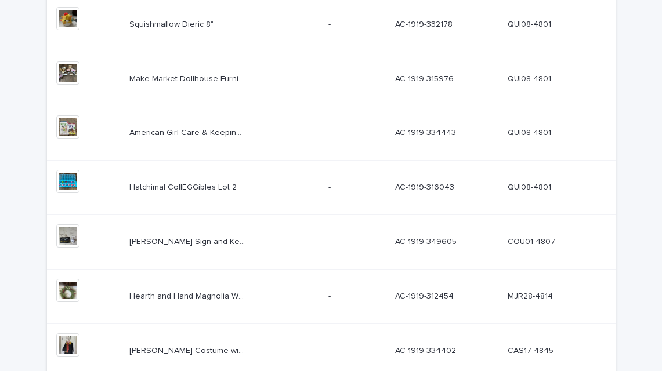
scroll to position [425, 0]
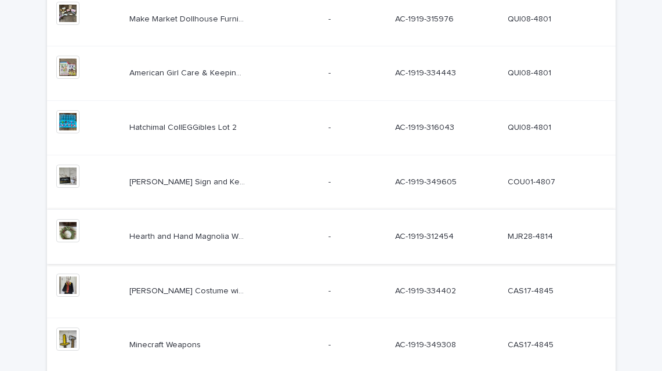
click at [70, 229] on img at bounding box center [67, 230] width 23 height 23
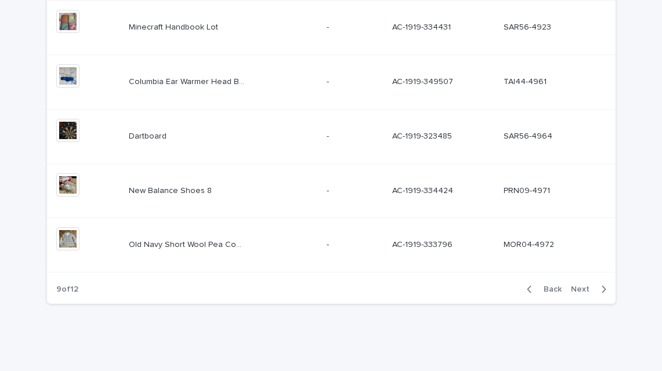
scroll to position [526, 0]
click at [555, 288] on span "Back" at bounding box center [549, 289] width 25 height 8
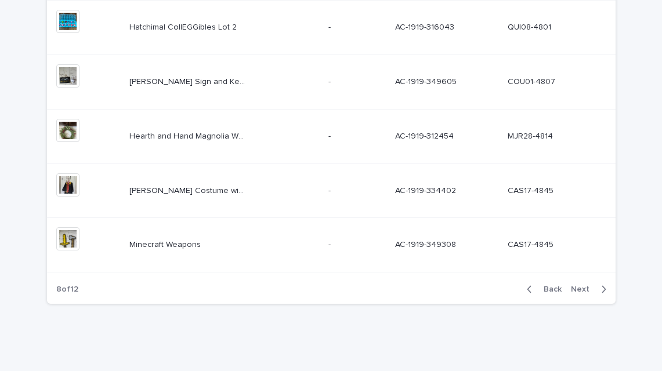
click at [555, 288] on span "Back" at bounding box center [549, 289] width 25 height 8
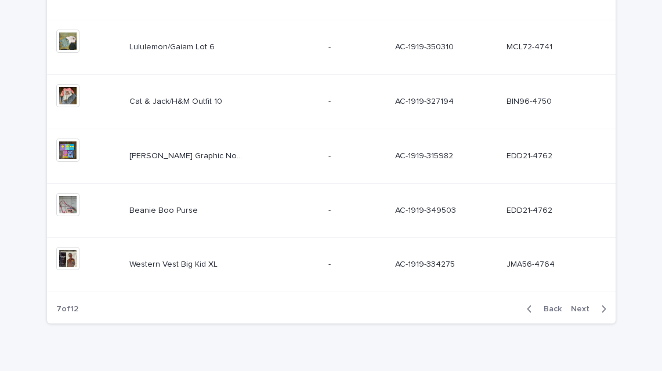
scroll to position [526, 0]
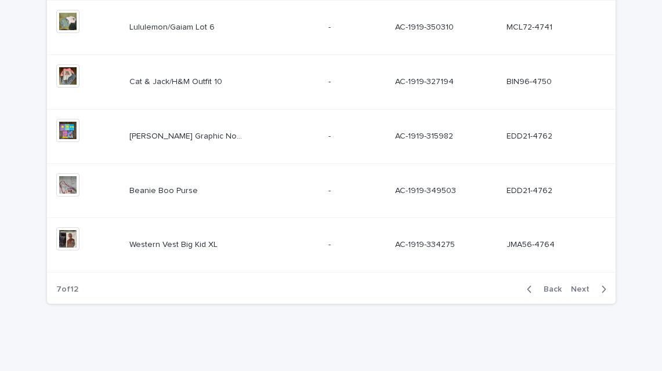
click at [559, 288] on span "Back" at bounding box center [549, 289] width 25 height 8
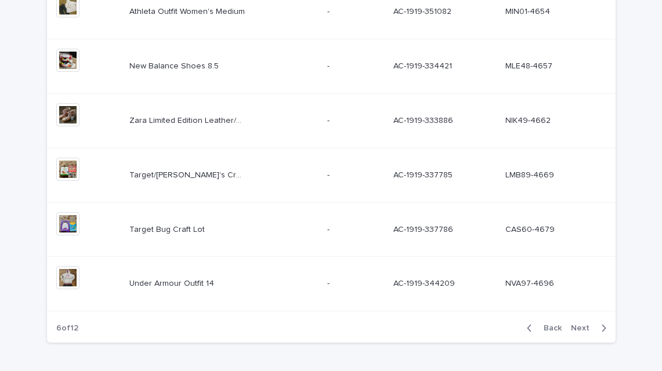
scroll to position [526, 0]
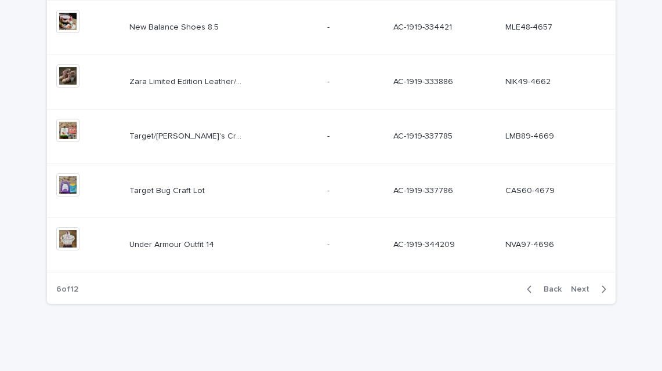
click at [559, 288] on span "Back" at bounding box center [549, 289] width 25 height 8
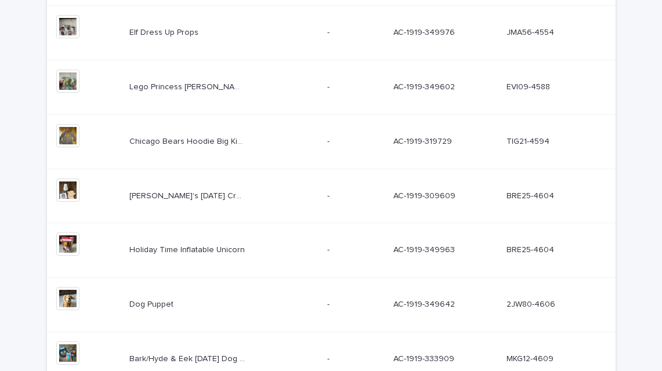
scroll to position [223, 0]
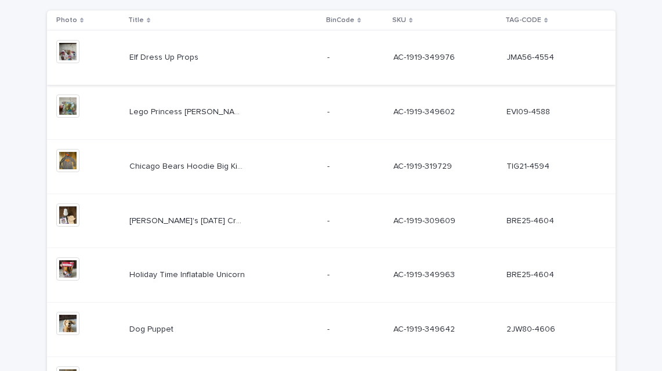
click at [70, 50] on img at bounding box center [67, 51] width 23 height 23
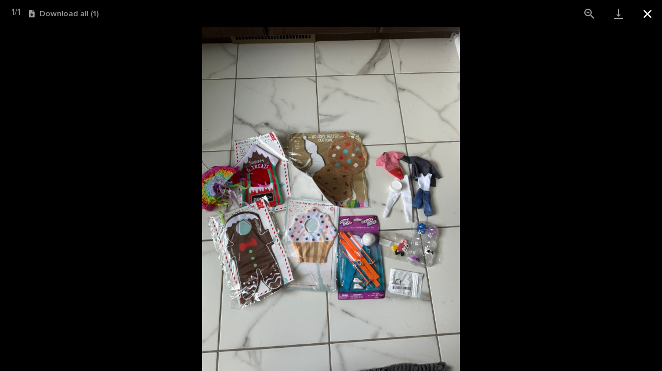
click at [645, 16] on button "Close gallery" at bounding box center [647, 13] width 29 height 27
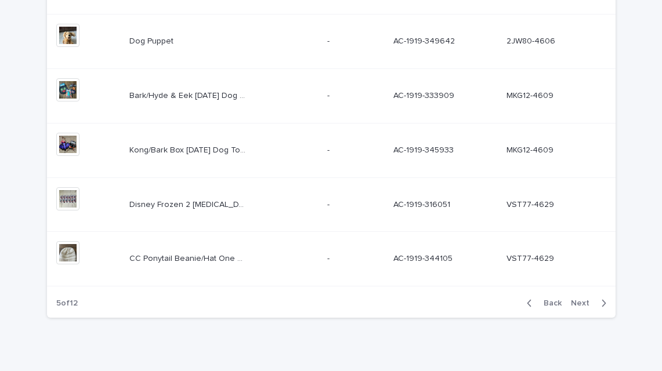
scroll to position [526, 0]
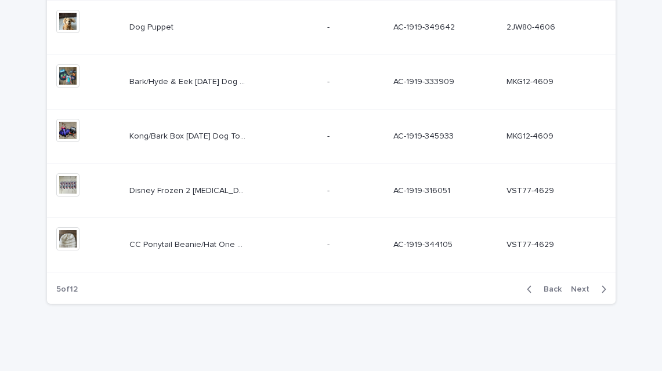
click at [555, 291] on span "Back" at bounding box center [549, 289] width 25 height 8
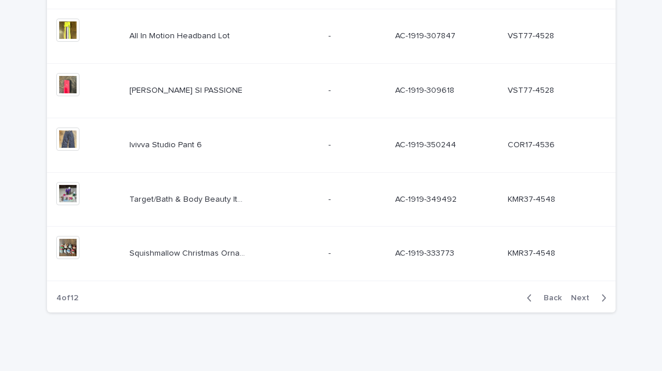
scroll to position [526, 0]
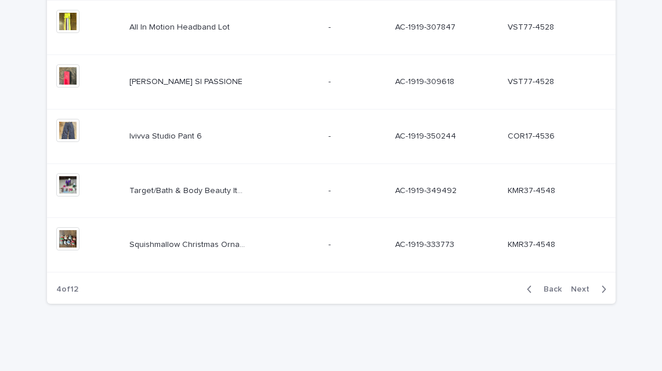
click at [586, 287] on span "Next" at bounding box center [584, 289] width 26 height 8
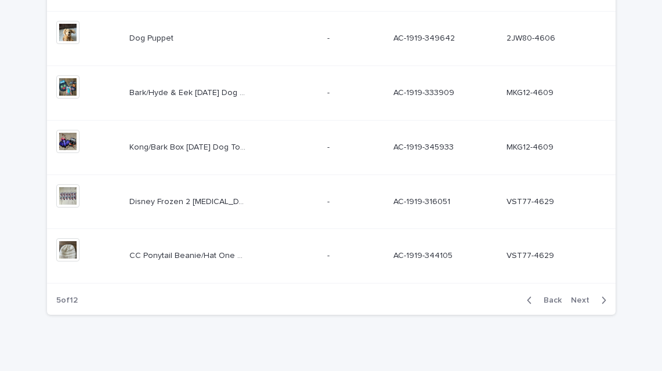
scroll to position [526, 0]
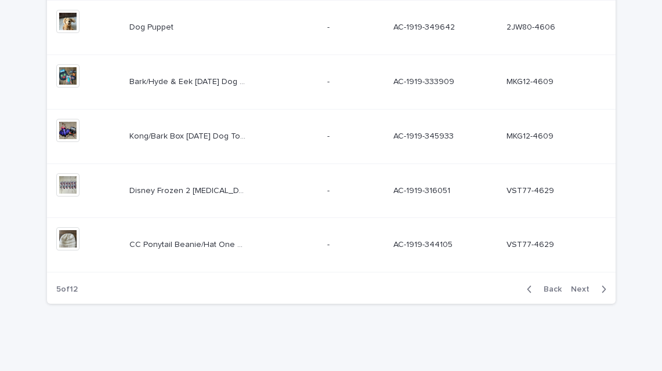
click at [584, 287] on span "Next" at bounding box center [584, 289] width 26 height 8
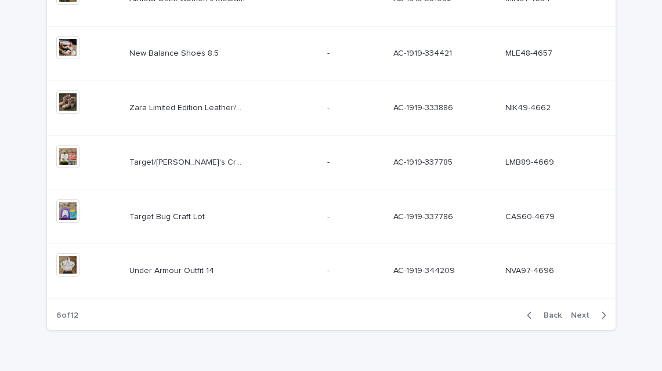
scroll to position [500, 0]
click at [584, 313] on span "Next" at bounding box center [584, 314] width 26 height 8
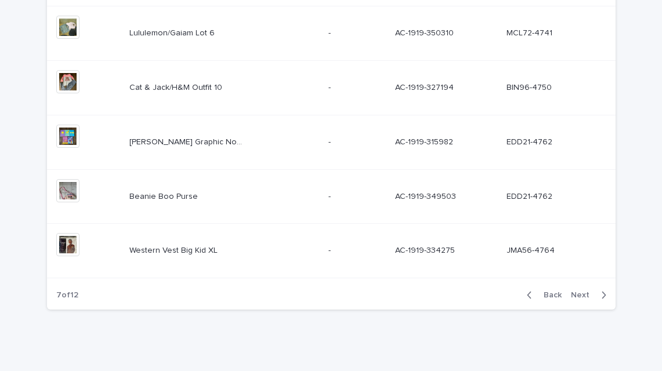
scroll to position [526, 0]
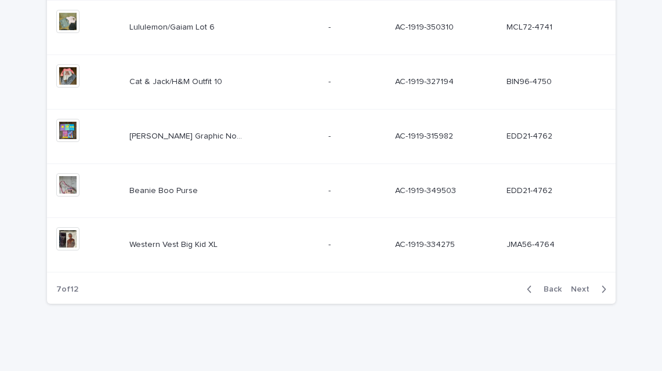
click at [585, 289] on span "Next" at bounding box center [584, 289] width 26 height 8
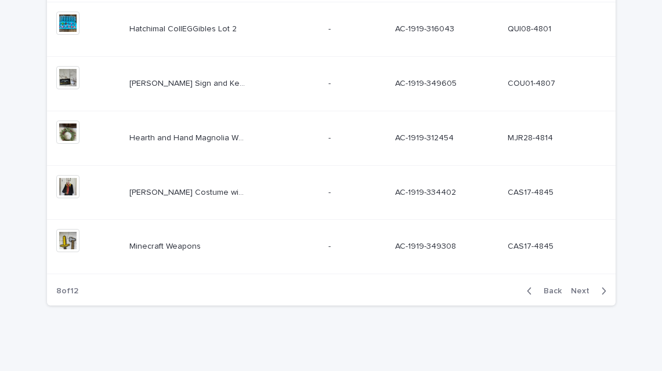
scroll to position [526, 0]
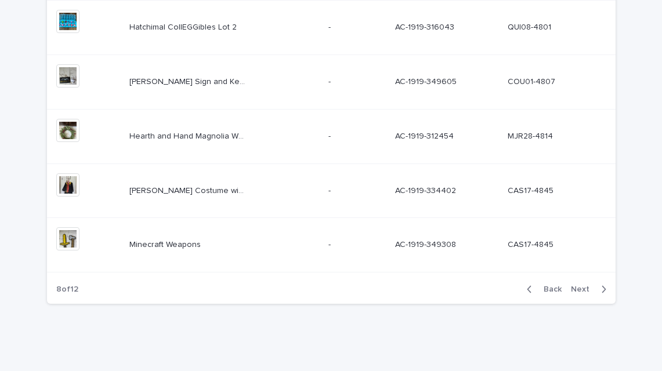
click at [587, 292] on span "Next" at bounding box center [584, 289] width 26 height 8
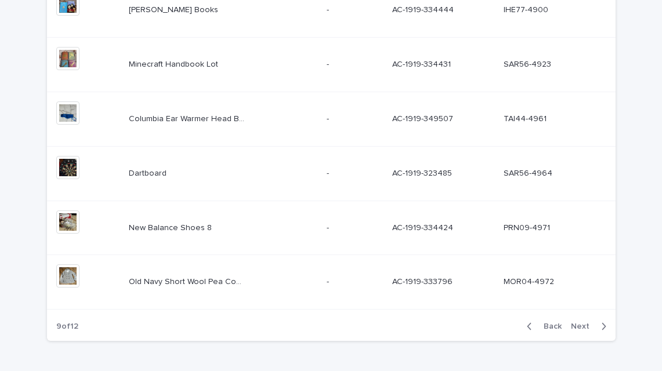
scroll to position [526, 0]
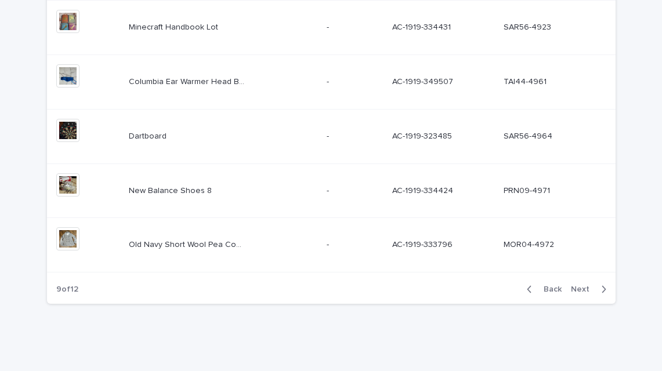
click at [587, 293] on span "Next" at bounding box center [584, 289] width 26 height 8
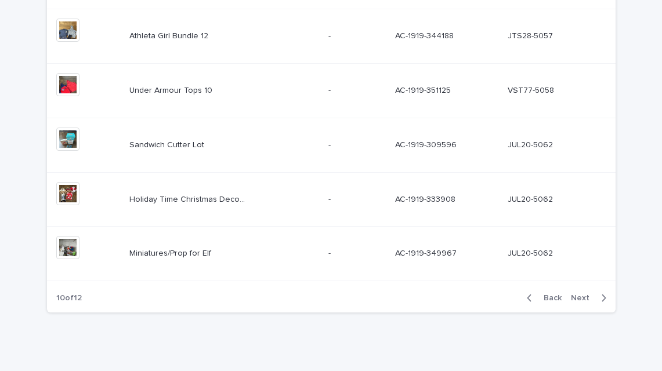
scroll to position [526, 0]
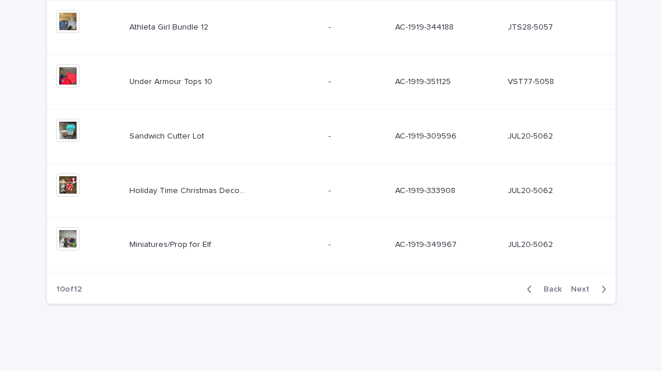
click at [582, 288] on span "Next" at bounding box center [584, 289] width 26 height 8
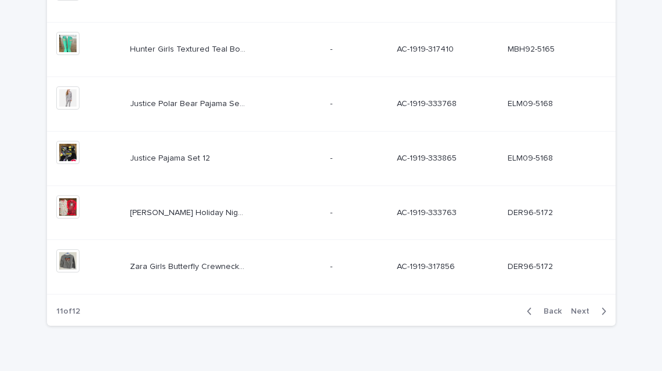
scroll to position [526, 0]
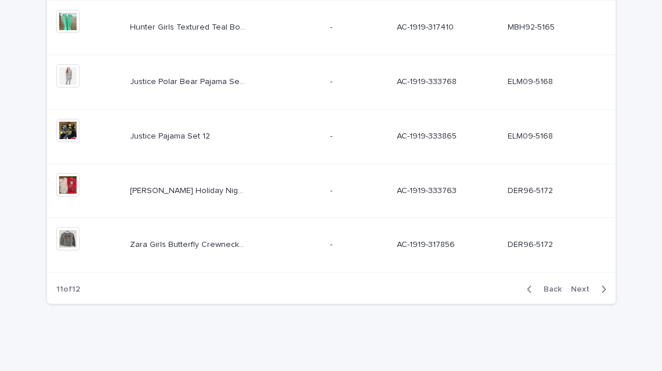
click at [582, 288] on span "Next" at bounding box center [584, 289] width 26 height 8
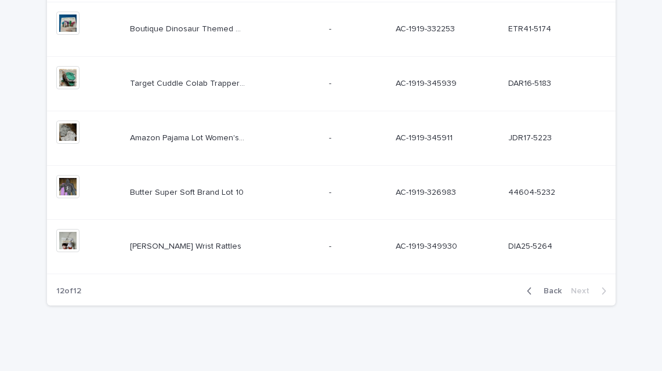
scroll to position [254, 0]
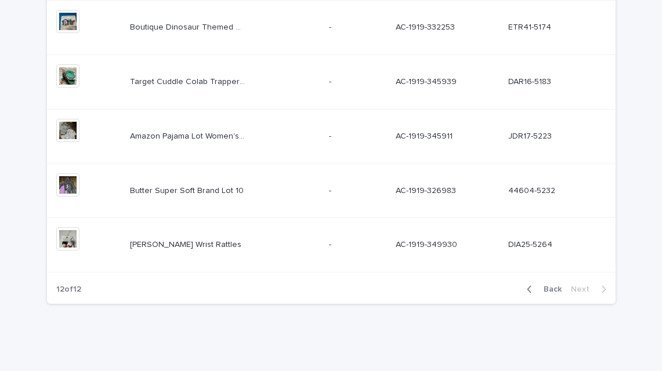
click at [551, 291] on span "Back" at bounding box center [549, 289] width 25 height 8
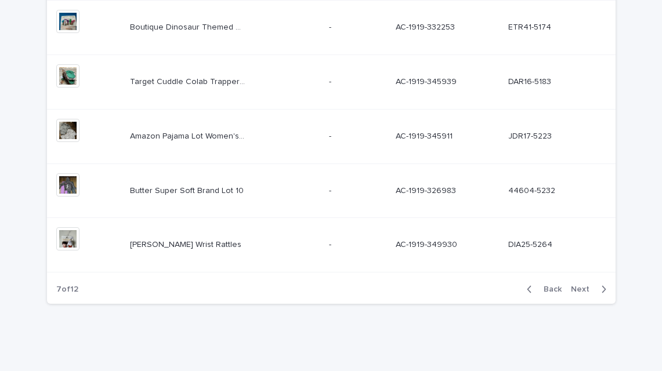
click at [551, 291] on span "Back" at bounding box center [549, 289] width 25 height 8
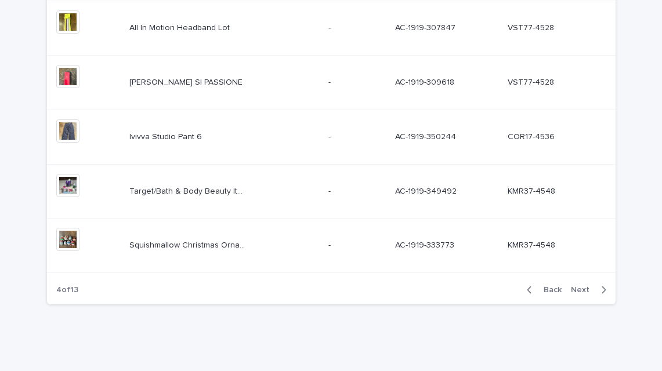
scroll to position [526, 0]
click at [583, 287] on span "Next" at bounding box center [584, 289] width 26 height 8
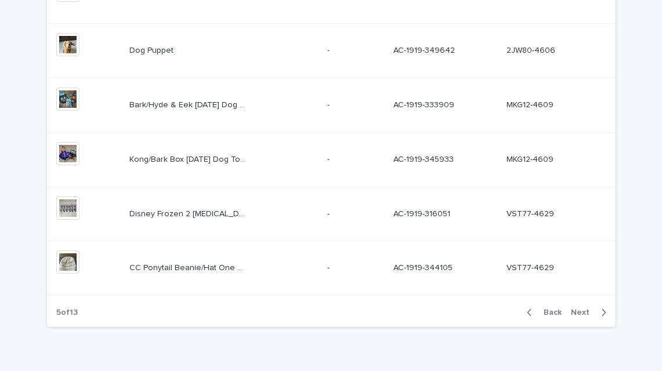
scroll to position [526, 0]
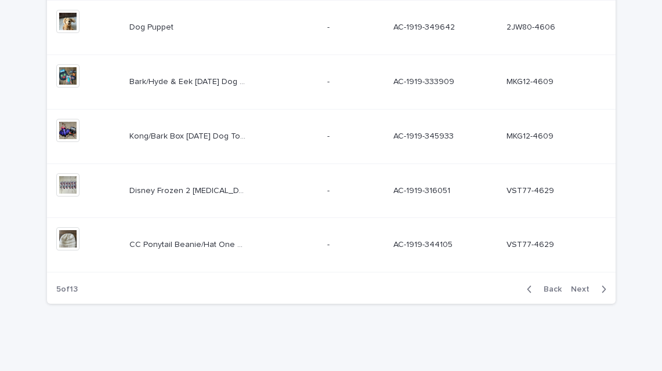
click at [583, 287] on span "Next" at bounding box center [584, 289] width 26 height 8
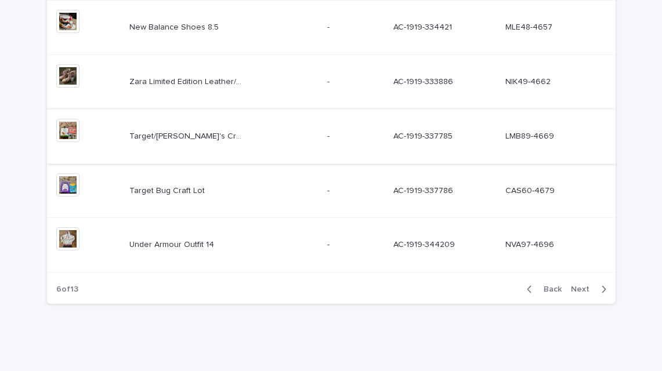
click at [66, 133] on img at bounding box center [67, 130] width 23 height 23
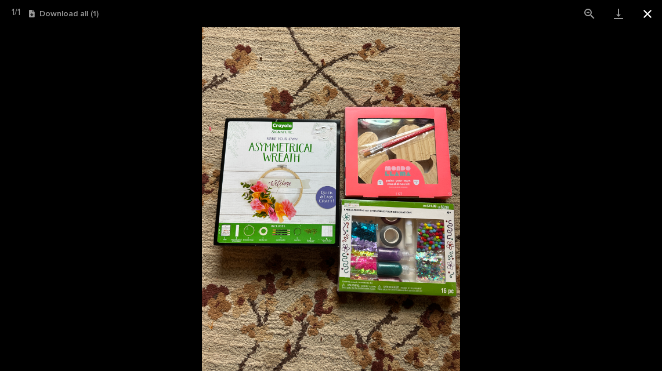
click at [649, 13] on button "Close gallery" at bounding box center [647, 13] width 29 height 27
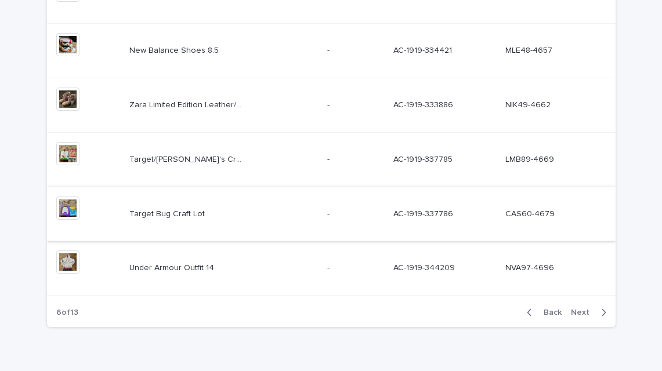
scroll to position [526, 0]
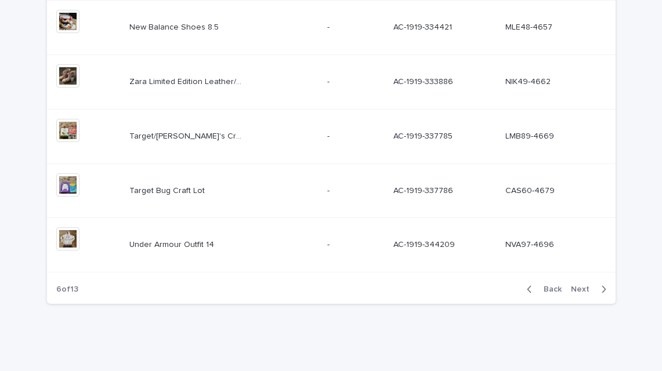
click at [585, 288] on span "Next" at bounding box center [584, 289] width 26 height 8
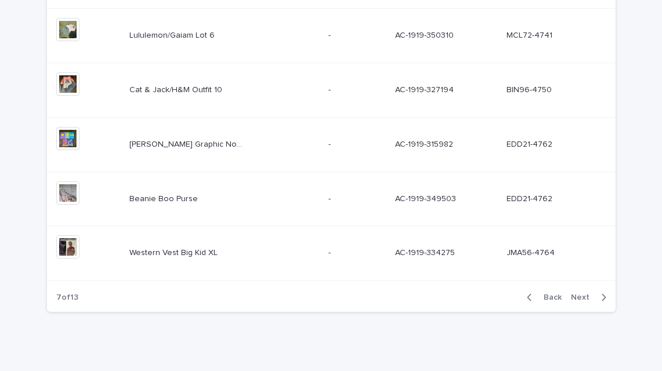
scroll to position [526, 0]
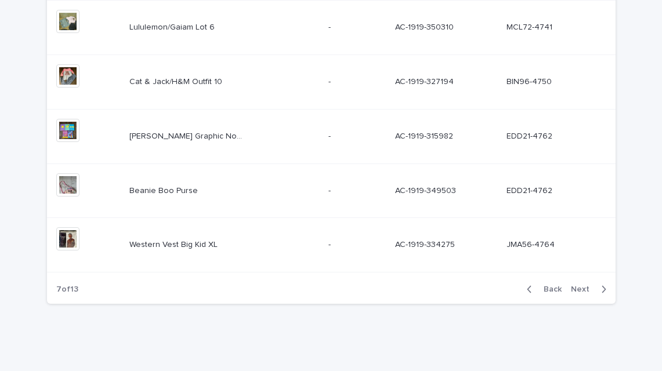
click at [585, 288] on span "Next" at bounding box center [584, 289] width 26 height 8
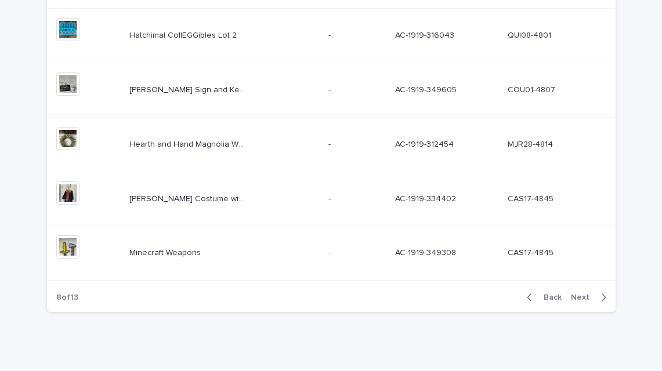
scroll to position [526, 0]
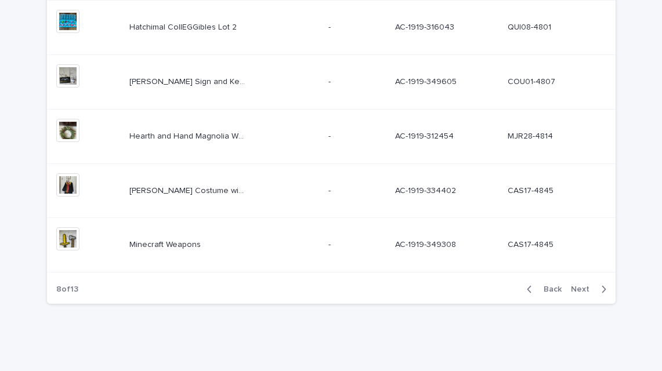
click at [585, 288] on span "Next" at bounding box center [584, 289] width 26 height 8
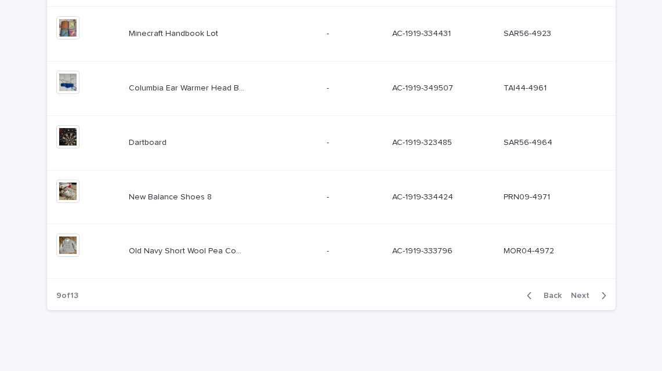
scroll to position [526, 0]
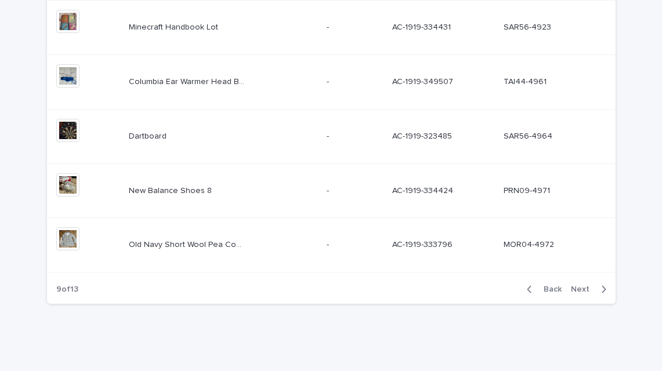
click at [585, 288] on span "Next" at bounding box center [584, 289] width 26 height 8
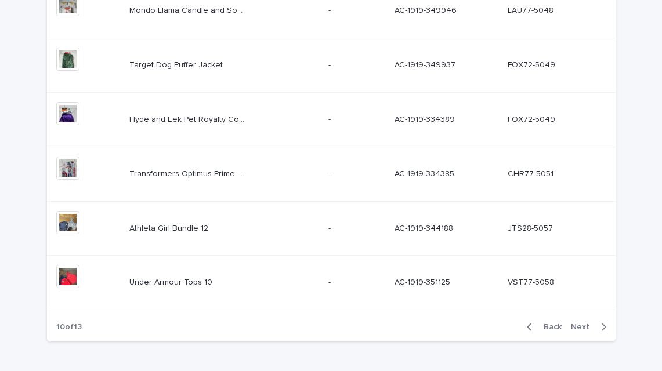
scroll to position [526, 0]
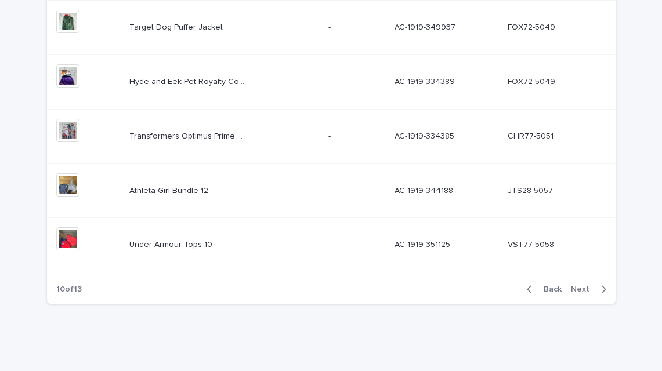
click at [585, 288] on span "Next" at bounding box center [584, 289] width 26 height 8
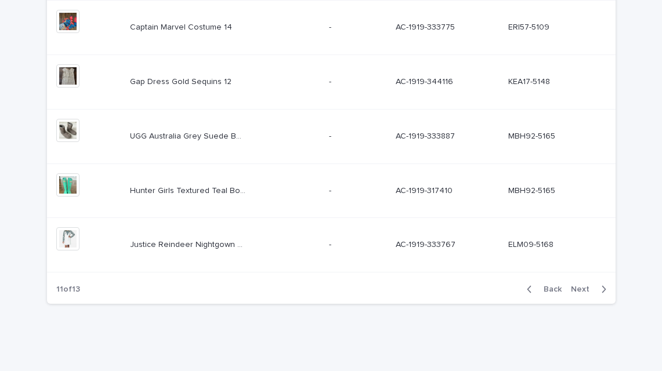
click at [585, 288] on span "Next" at bounding box center [584, 289] width 26 height 8
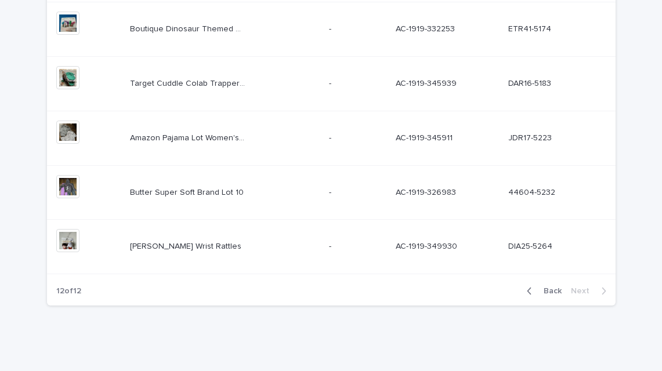
scroll to position [254, 0]
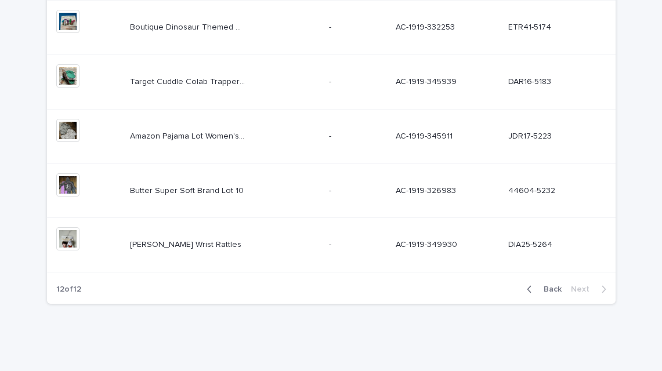
click at [562, 287] on span "Back" at bounding box center [549, 289] width 25 height 8
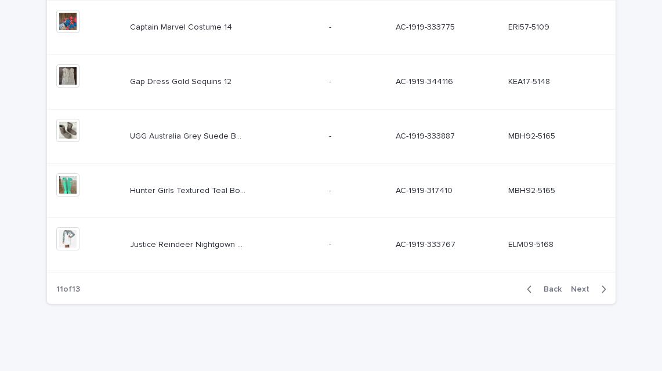
scroll to position [526, 0]
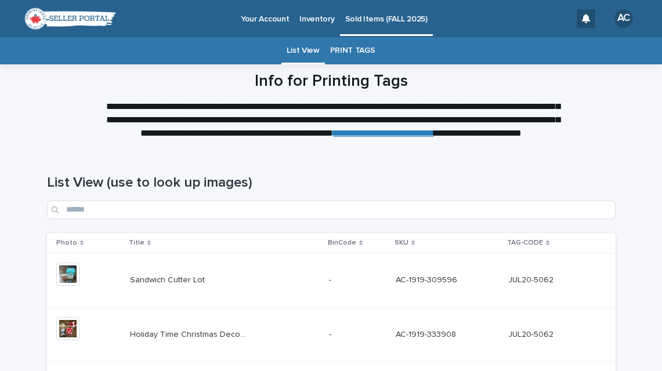
click at [585, 162] on div "List View (use to look up images)" at bounding box center [331, 192] width 569 height 82
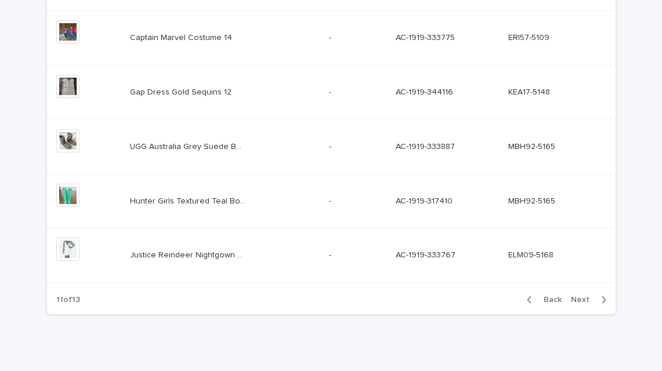
scroll to position [526, 0]
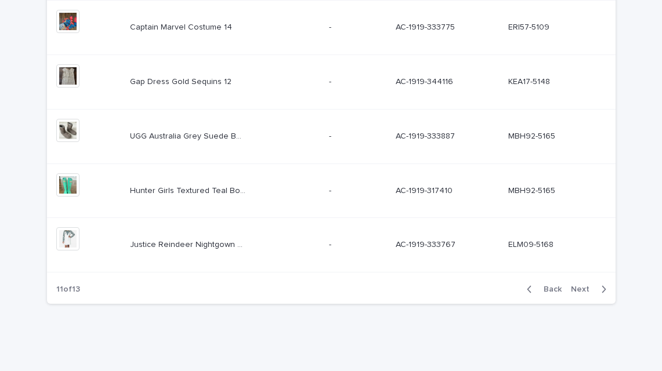
click at [585, 287] on span "Next" at bounding box center [584, 289] width 26 height 8
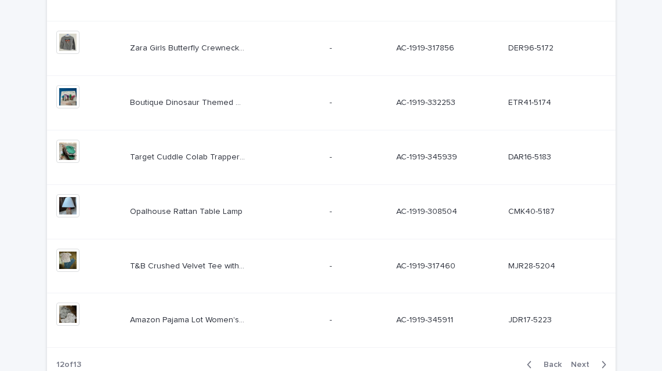
scroll to position [475, 0]
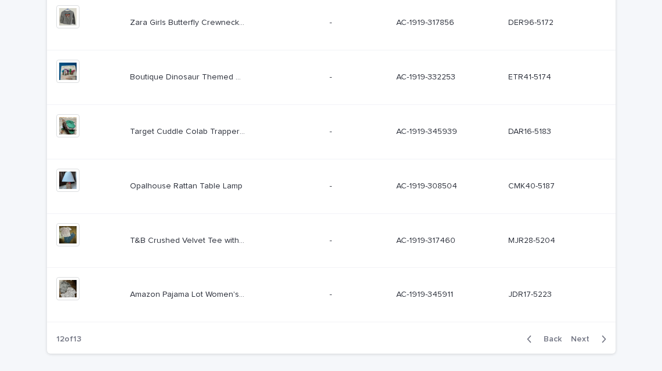
click at [582, 339] on span "Next" at bounding box center [584, 339] width 26 height 8
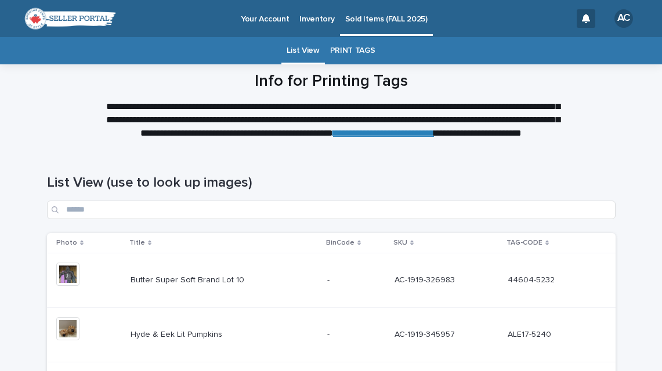
click at [638, 244] on div "Loading... Saving… Loading... Saving… List View (use to look up images) Photo T…" at bounding box center [331, 360] width 662 height 418
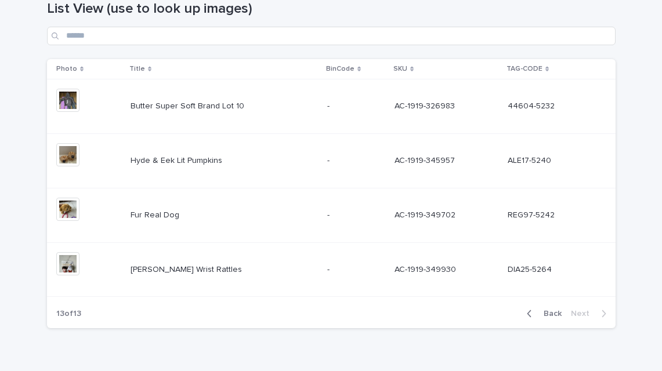
scroll to position [199, 0]
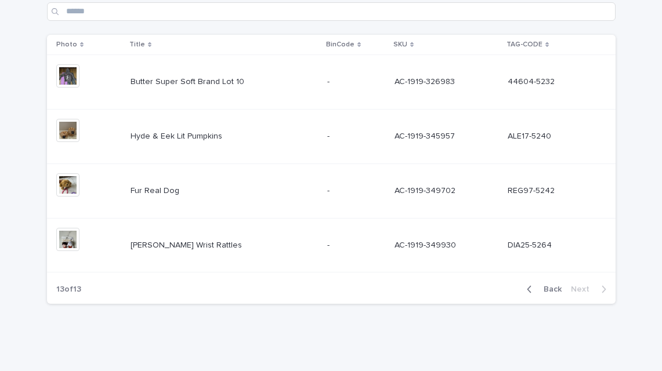
click at [554, 288] on span "Back" at bounding box center [549, 289] width 25 height 8
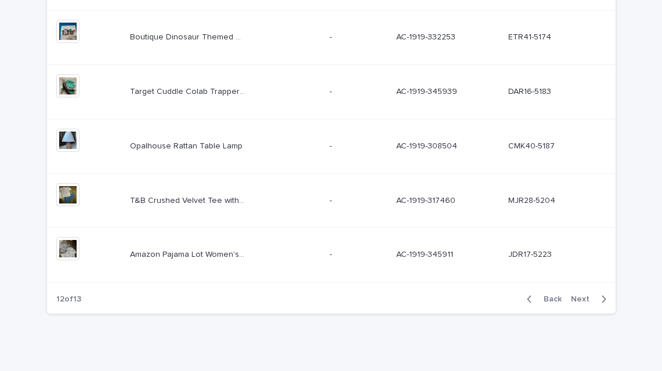
scroll to position [526, 0]
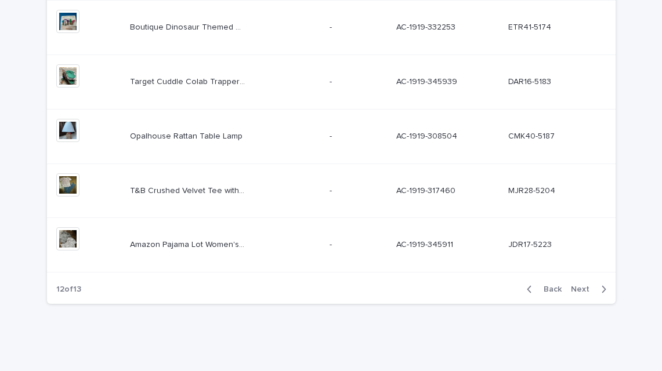
click at [554, 288] on span "Back" at bounding box center [549, 289] width 25 height 8
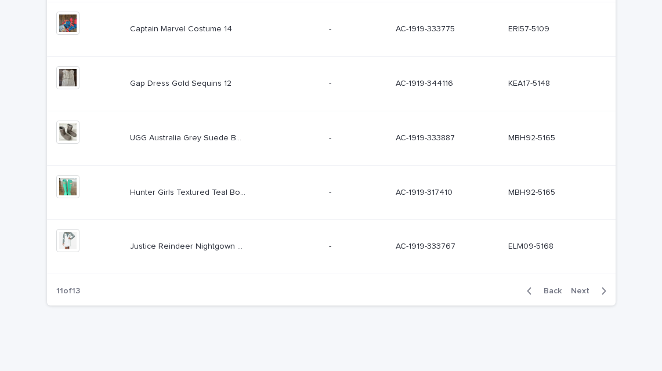
scroll to position [526, 0]
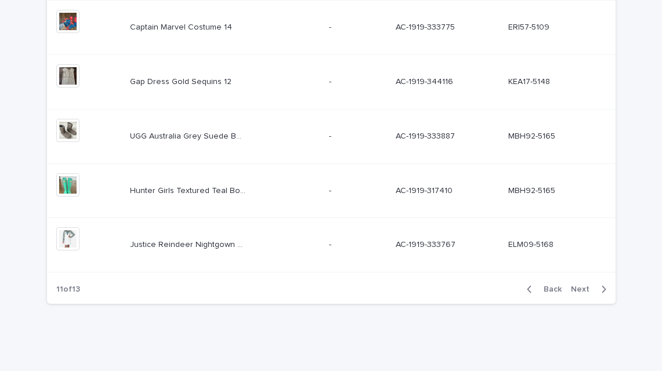
click at [554, 288] on span "Back" at bounding box center [549, 289] width 25 height 8
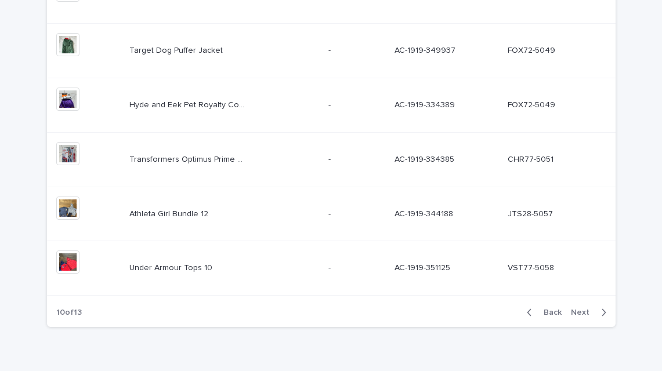
scroll to position [526, 0]
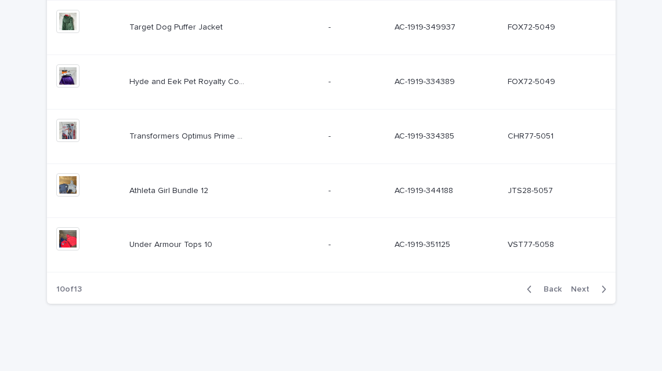
click at [554, 288] on span "Back" at bounding box center [549, 289] width 25 height 8
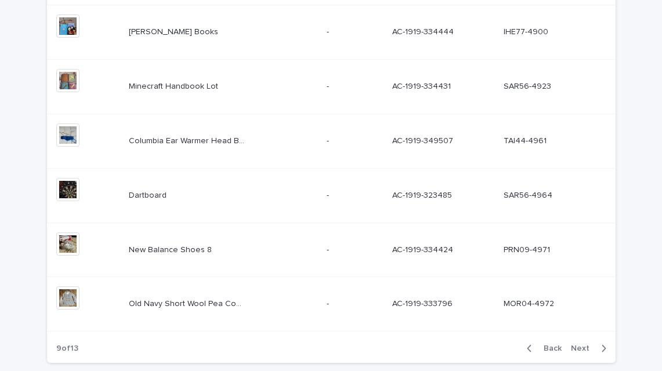
scroll to position [526, 0]
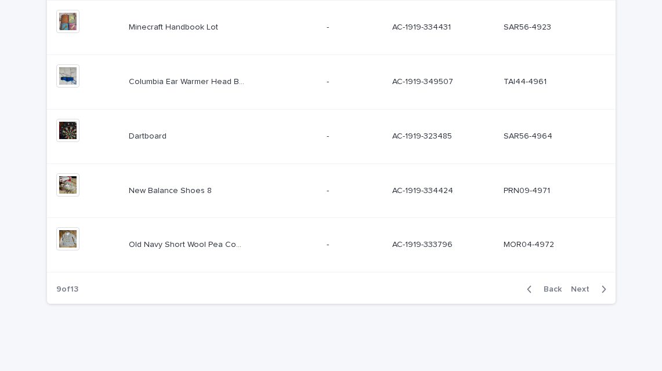
click at [554, 288] on span "Back" at bounding box center [549, 289] width 25 height 8
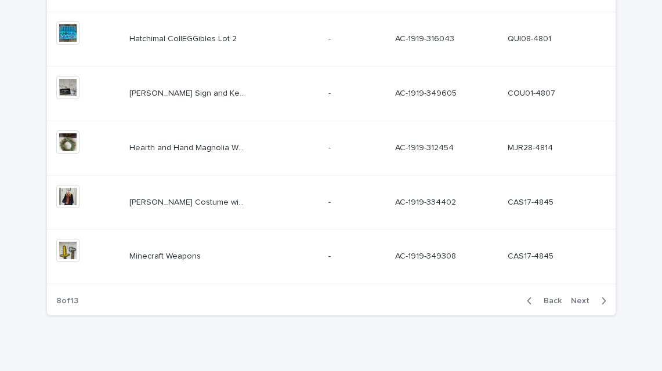
scroll to position [526, 0]
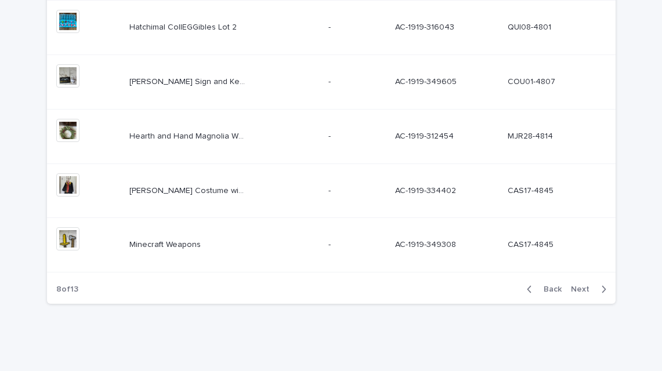
click at [554, 288] on span "Back" at bounding box center [549, 289] width 25 height 8
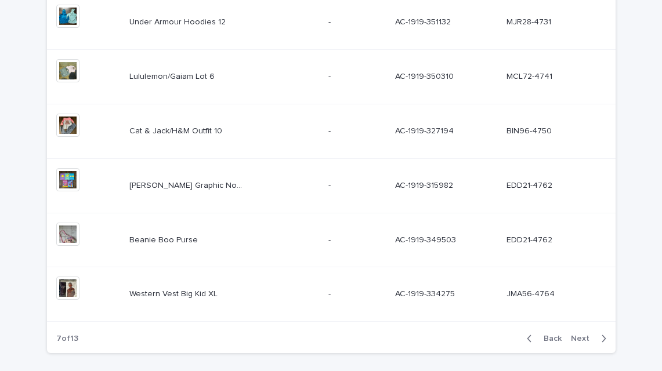
scroll to position [526, 0]
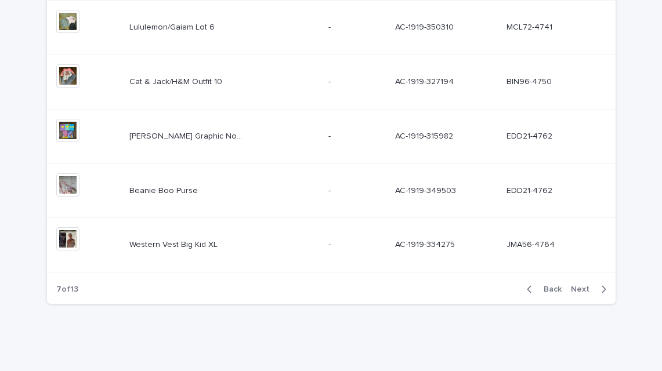
click at [554, 288] on span "Back" at bounding box center [549, 289] width 25 height 8
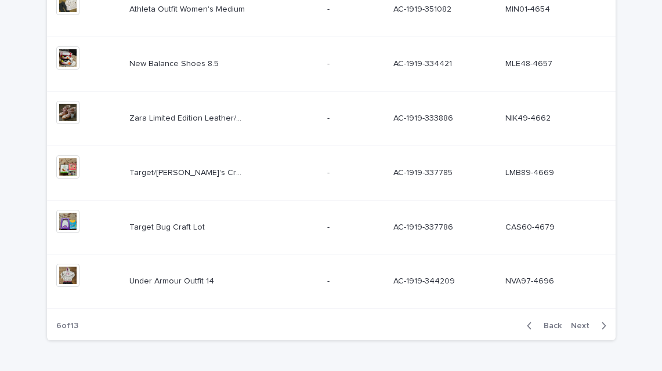
scroll to position [526, 0]
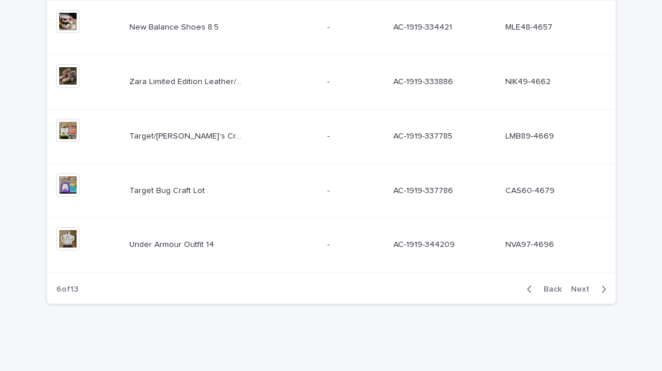
click at [554, 288] on span "Back" at bounding box center [549, 289] width 25 height 8
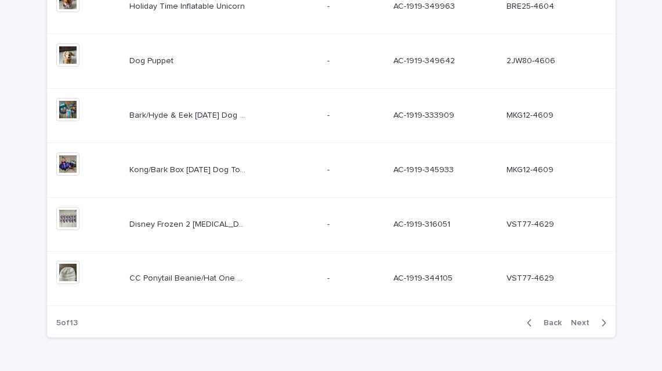
scroll to position [526, 0]
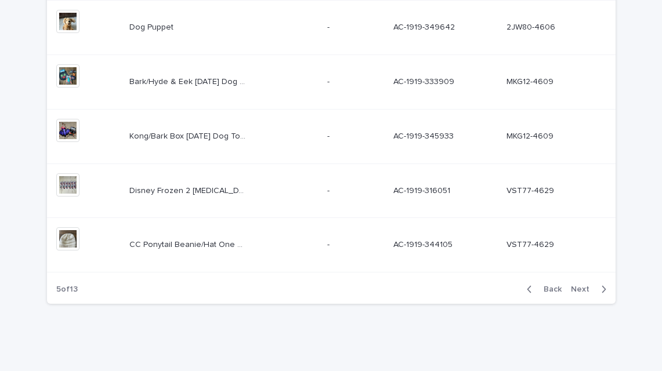
click at [554, 288] on span "Back" at bounding box center [549, 289] width 25 height 8
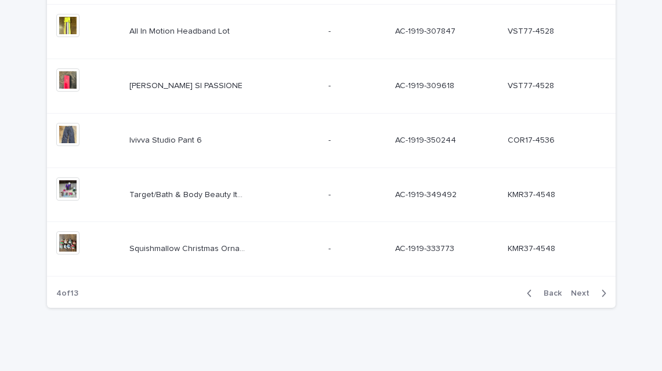
scroll to position [526, 0]
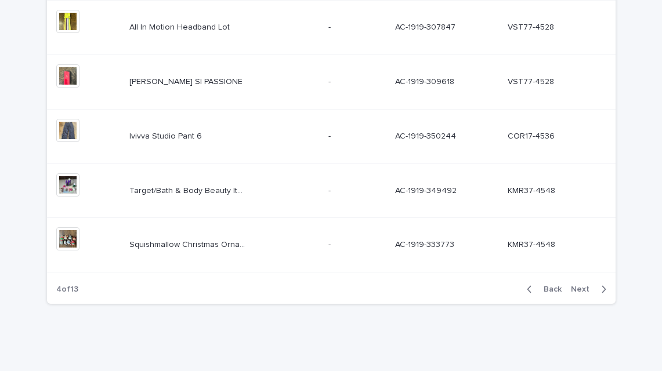
click at [587, 289] on span "Next" at bounding box center [584, 289] width 26 height 8
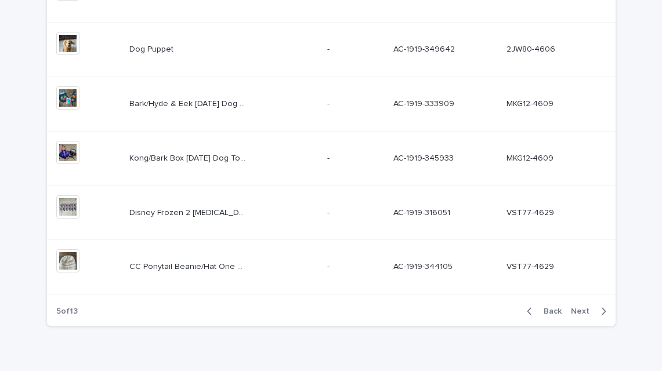
scroll to position [526, 0]
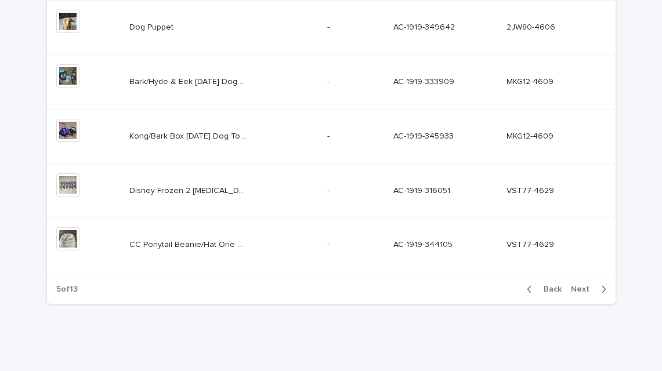
click at [587, 289] on span "Next" at bounding box center [584, 289] width 26 height 8
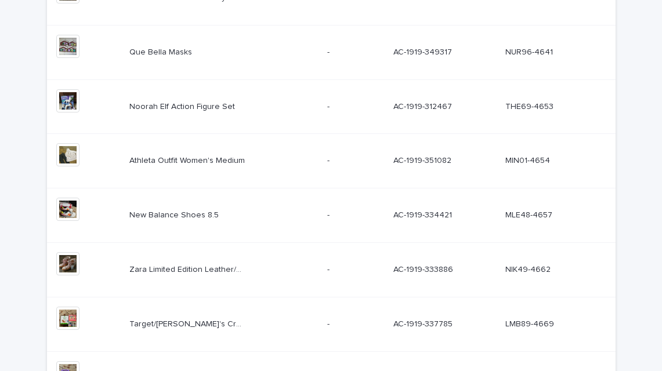
scroll to position [349, 0]
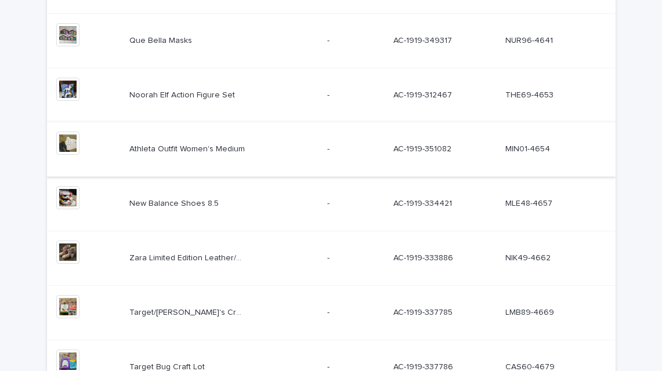
click at [65, 150] on img at bounding box center [67, 143] width 23 height 23
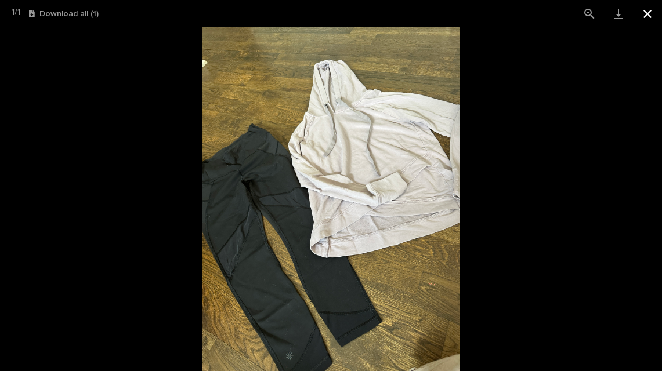
click at [650, 14] on button "Close gallery" at bounding box center [647, 13] width 29 height 27
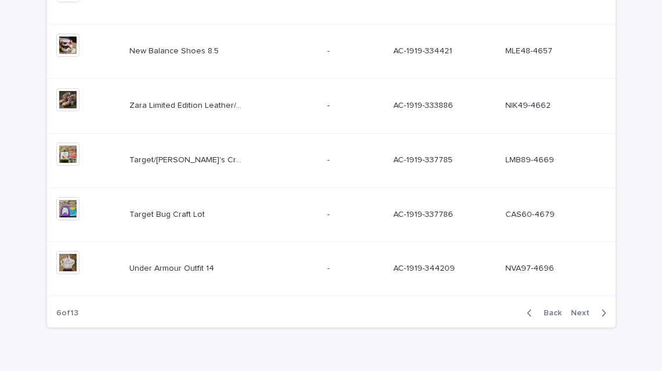
scroll to position [526, 0]
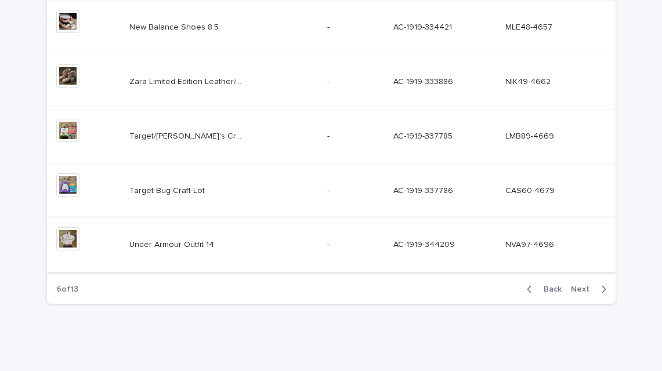
click at [64, 244] on img at bounding box center [67, 238] width 23 height 23
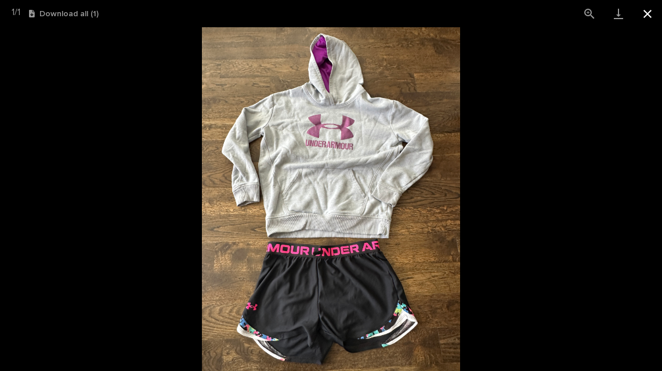
click at [642, 19] on button "Close gallery" at bounding box center [647, 13] width 29 height 27
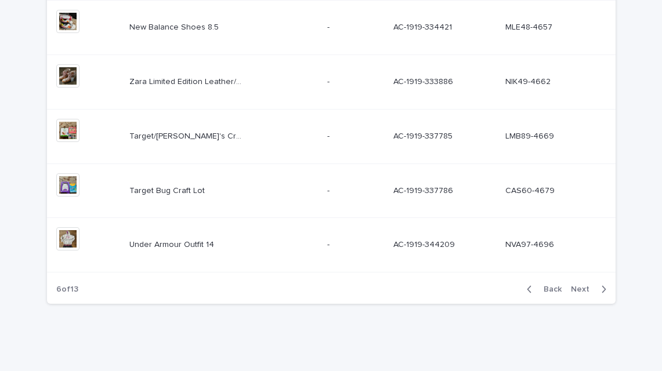
click at [575, 291] on span "Next" at bounding box center [584, 289] width 26 height 8
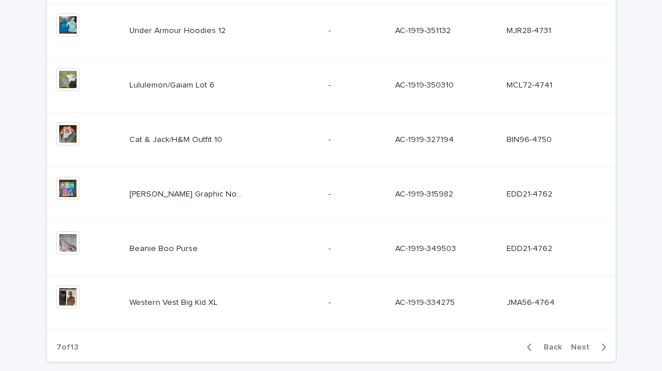
scroll to position [526, 0]
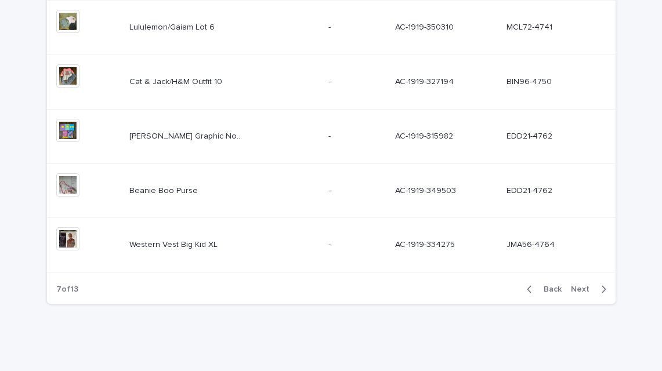
click at [575, 291] on span "Next" at bounding box center [584, 289] width 26 height 8
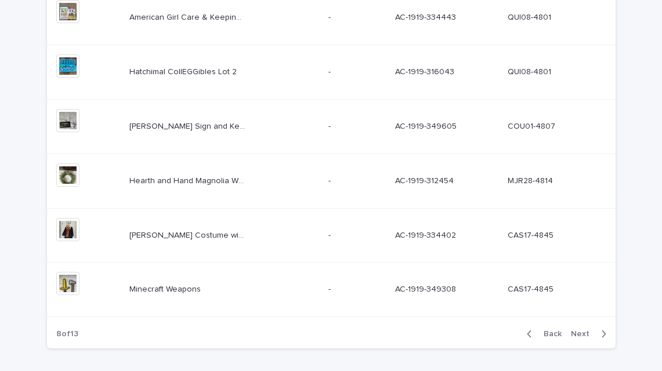
scroll to position [526, 0]
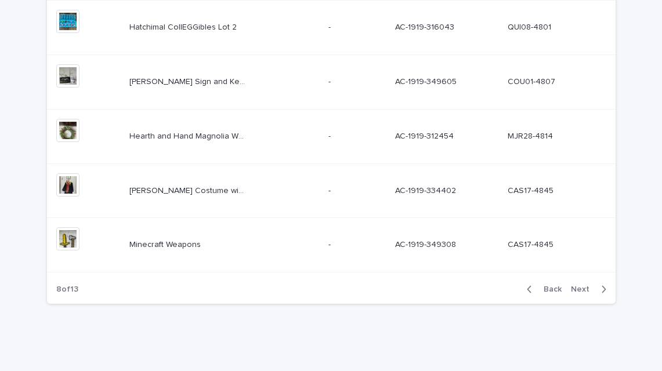
click at [575, 291] on span "Next" at bounding box center [584, 289] width 26 height 8
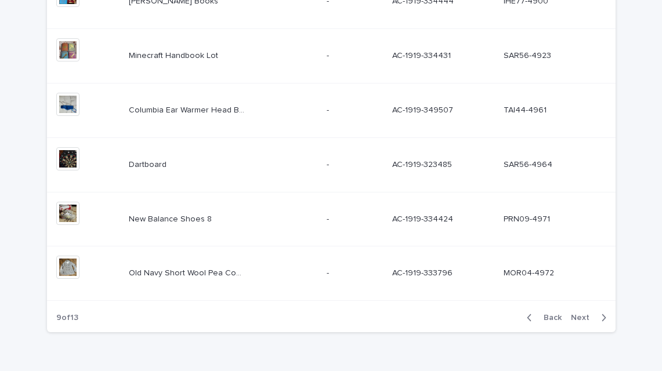
scroll to position [500, 0]
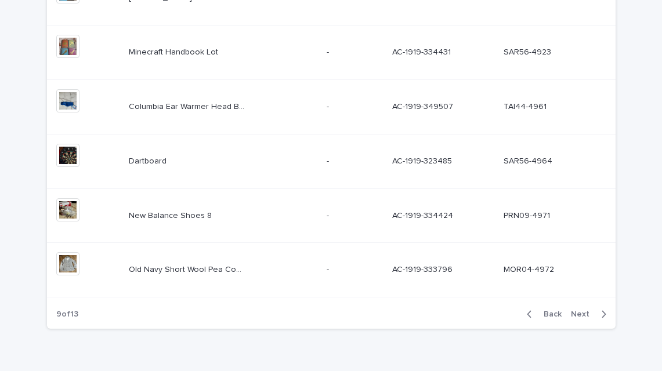
click at [583, 312] on span "Next" at bounding box center [584, 314] width 26 height 8
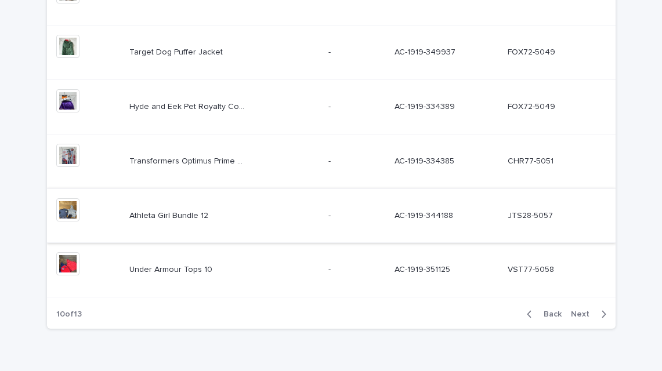
click at [66, 213] on img at bounding box center [67, 209] width 23 height 23
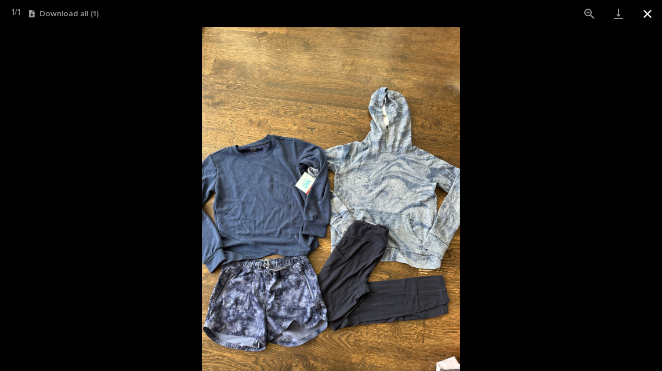
click at [646, 13] on button "Close gallery" at bounding box center [647, 13] width 29 height 27
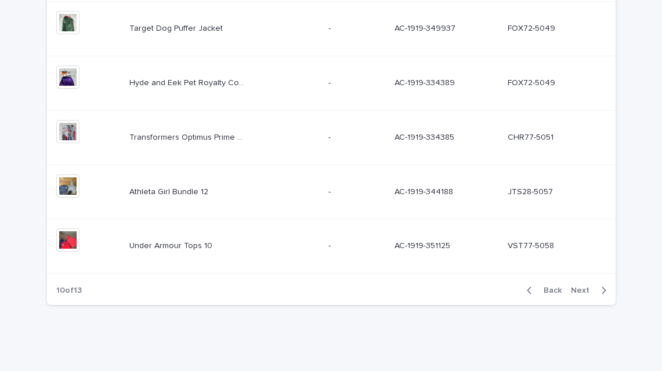
scroll to position [526, 0]
click at [581, 290] on span "Next" at bounding box center [584, 289] width 26 height 8
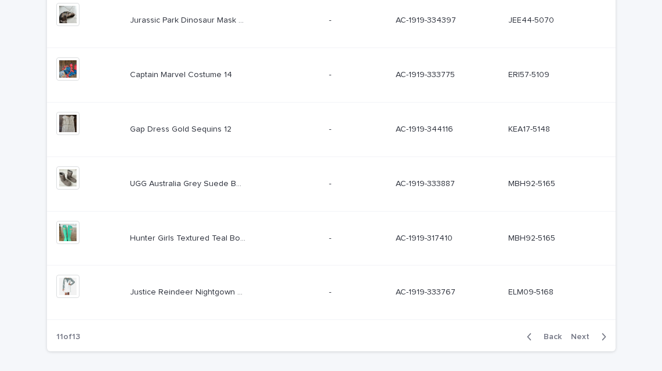
scroll to position [526, 0]
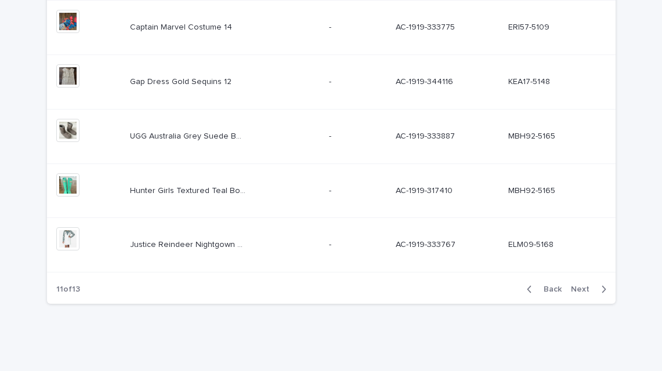
click at [582, 290] on span "Next" at bounding box center [584, 289] width 26 height 8
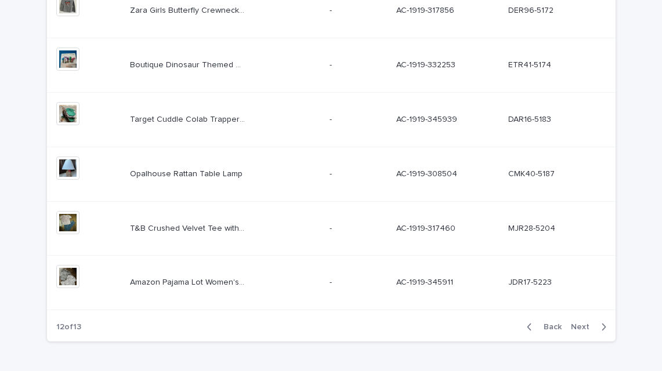
scroll to position [526, 0]
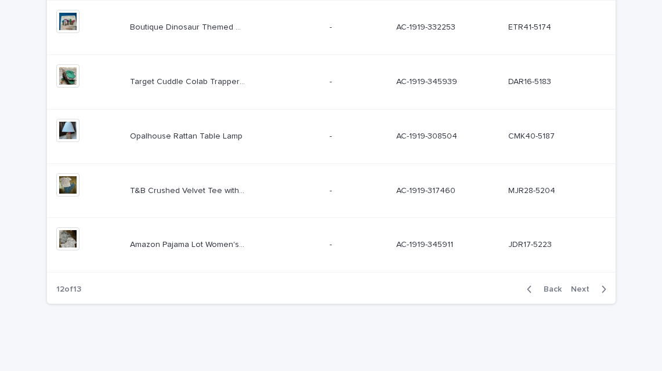
click at [582, 290] on span "Next" at bounding box center [584, 289] width 26 height 8
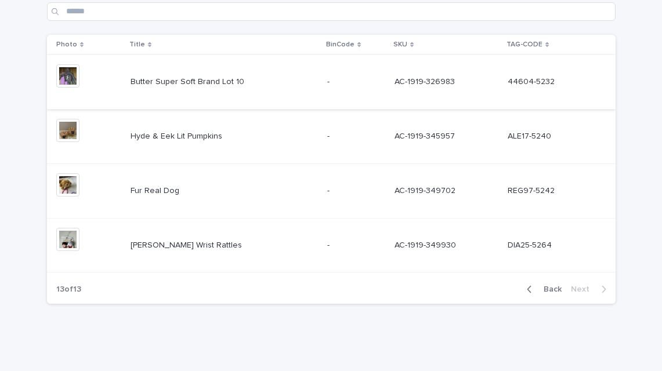
click at [68, 74] on img at bounding box center [67, 75] width 23 height 23
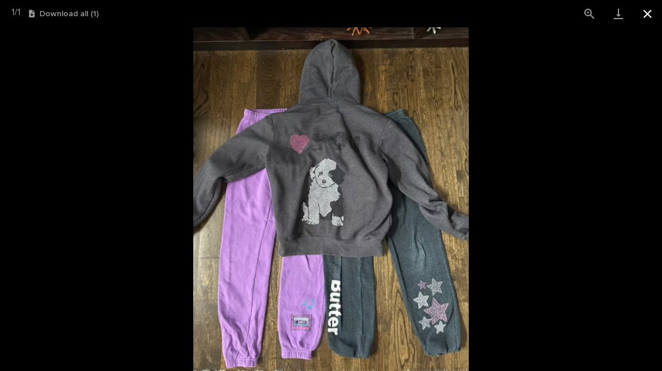
click at [649, 13] on button "Close gallery" at bounding box center [647, 13] width 29 height 27
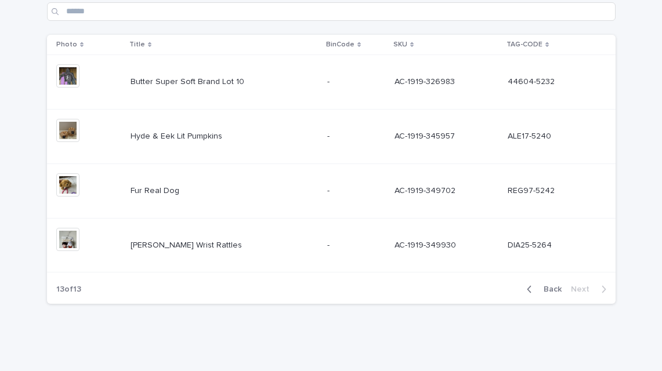
click at [549, 289] on span "Back" at bounding box center [549, 289] width 25 height 8
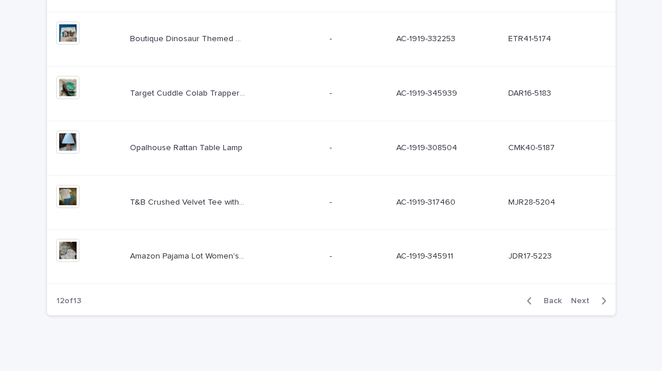
scroll to position [526, 0]
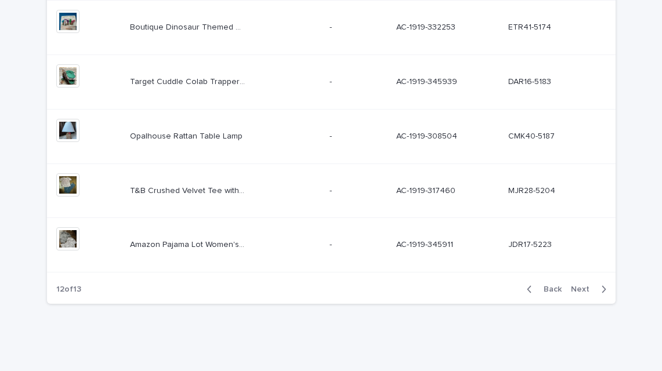
click at [584, 289] on span "Next" at bounding box center [584, 289] width 26 height 8
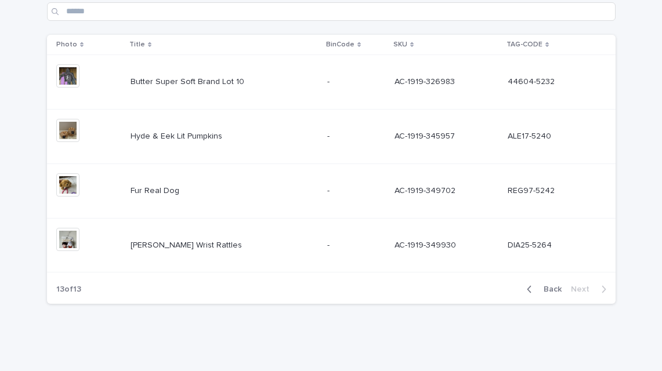
click at [551, 288] on span "Back" at bounding box center [549, 289] width 25 height 8
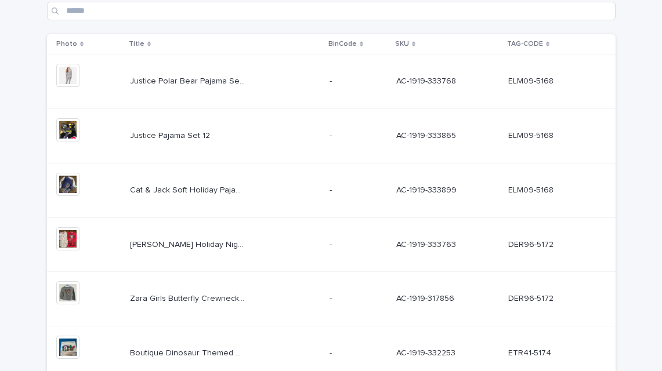
scroll to position [362, 0]
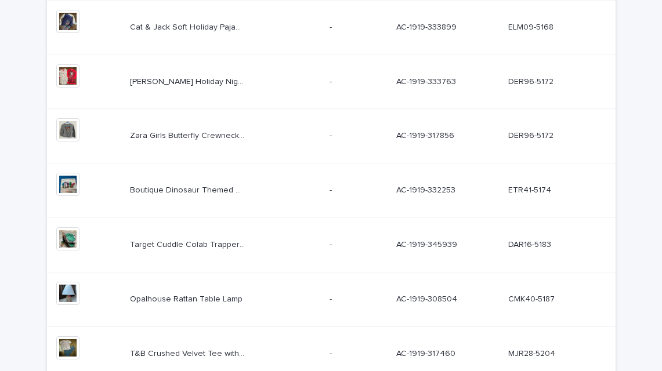
click at [551, 288] on td "CMK40-5187 CMK40-5187" at bounding box center [560, 299] width 112 height 55
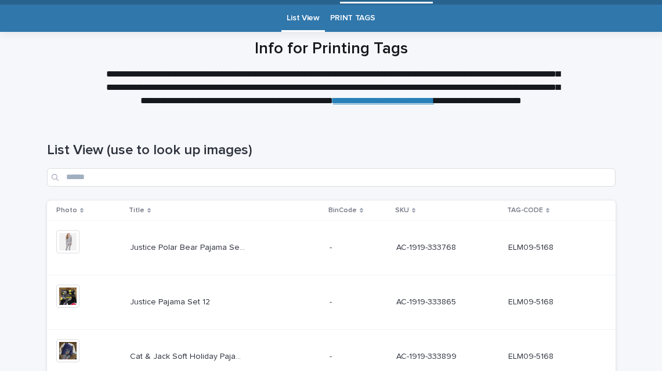
scroll to position [37, 0]
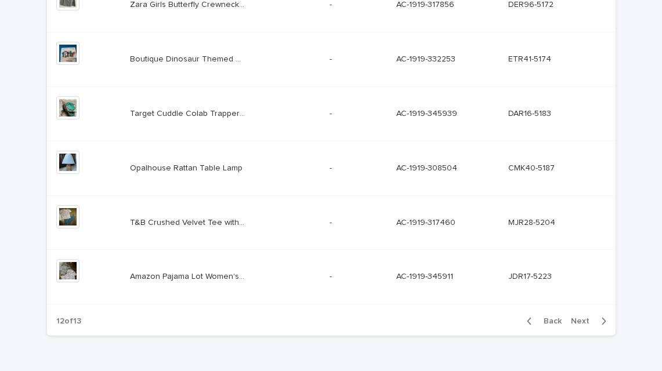
scroll to position [526, 0]
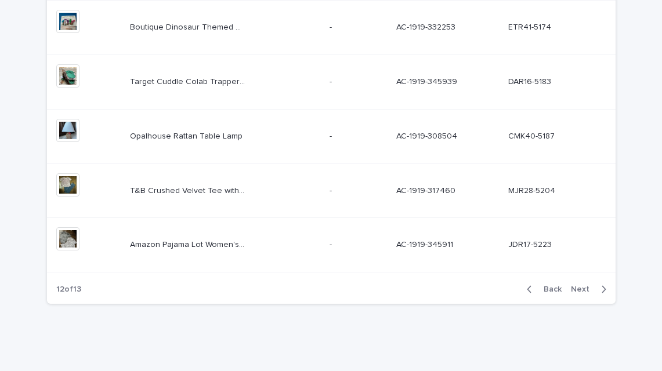
click at [552, 292] on span "Back" at bounding box center [549, 289] width 25 height 8
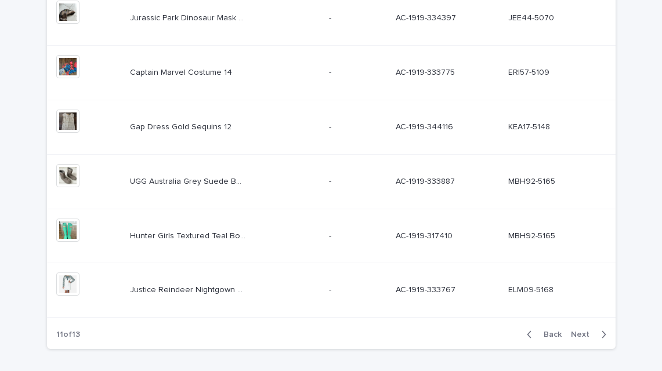
scroll to position [526, 0]
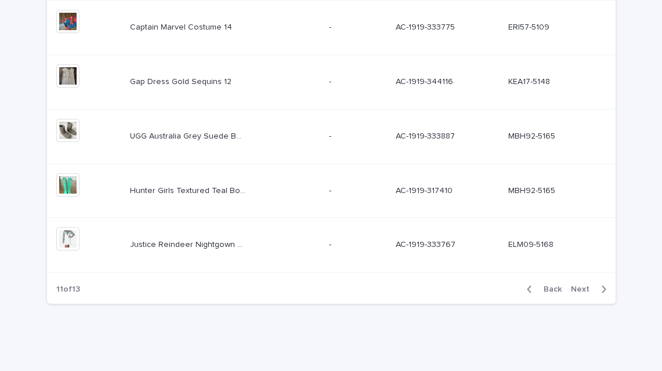
drag, startPoint x: 555, startPoint y: 285, endPoint x: 555, endPoint y: 279, distance: 6.4
click at [555, 279] on div "Back Next" at bounding box center [566, 289] width 98 height 29
click at [560, 288] on span "Back" at bounding box center [549, 289] width 25 height 8
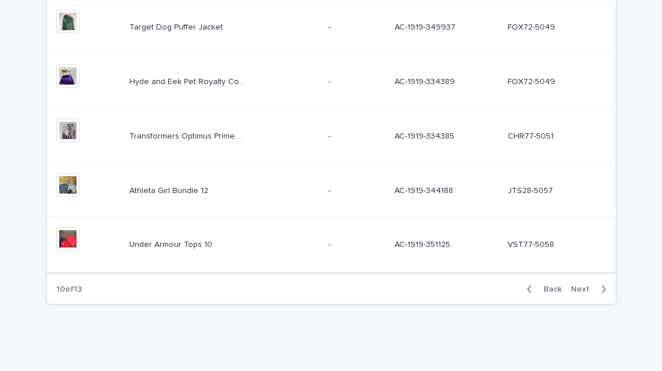
click at [71, 242] on img at bounding box center [67, 238] width 23 height 23
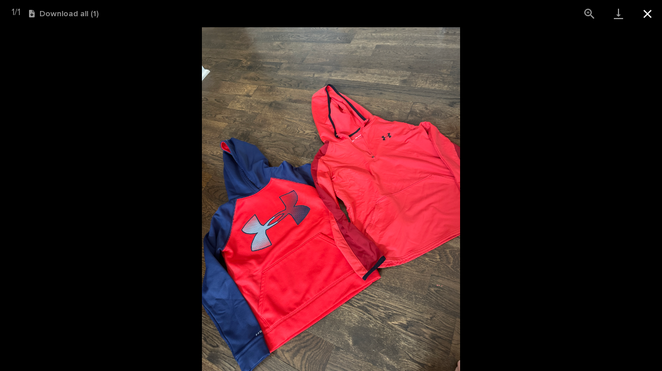
click at [651, 12] on button "Close gallery" at bounding box center [647, 13] width 29 height 27
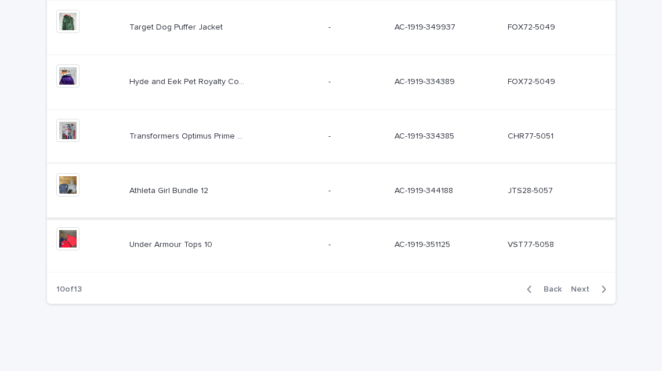
click at [69, 190] on img at bounding box center [67, 184] width 23 height 23
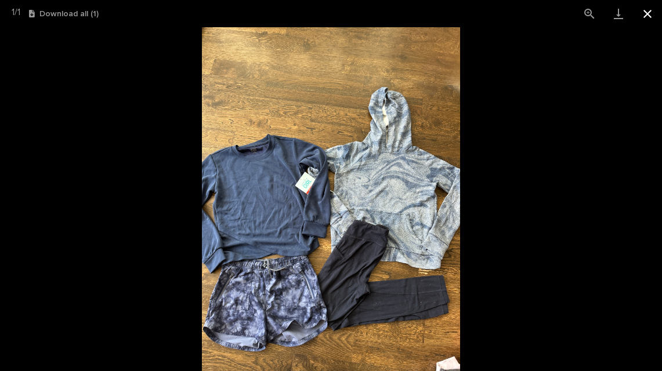
click at [643, 13] on button "Close gallery" at bounding box center [647, 13] width 29 height 27
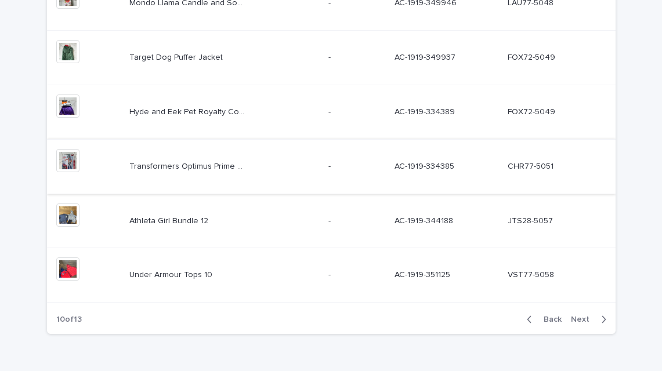
scroll to position [526, 0]
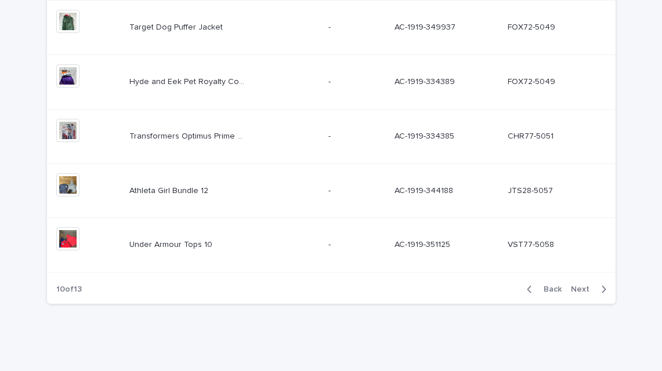
click at [553, 288] on span "Back" at bounding box center [549, 289] width 25 height 8
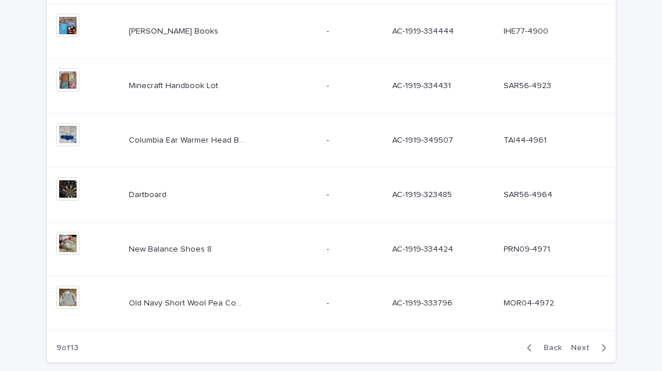
scroll to position [526, 0]
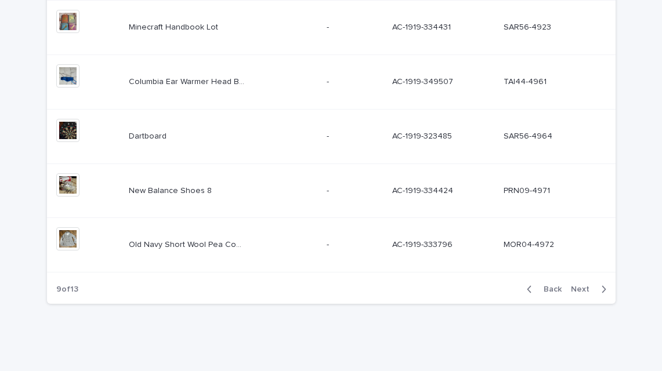
click at [553, 288] on span "Back" at bounding box center [549, 289] width 25 height 8
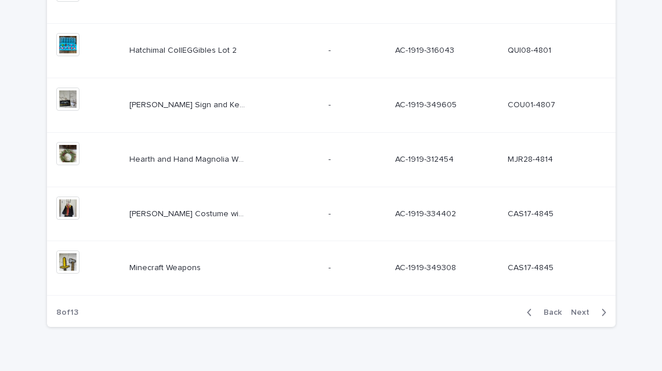
scroll to position [526, 0]
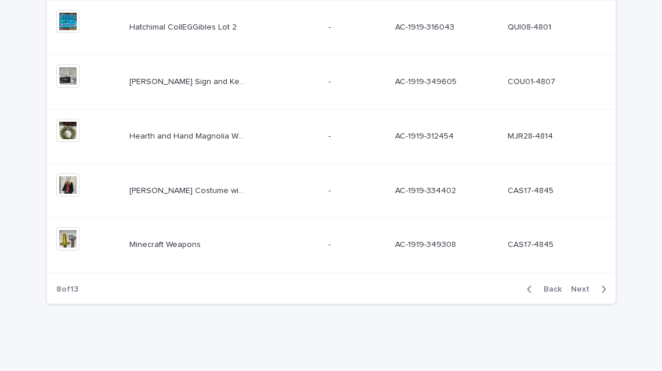
click at [555, 288] on span "Back" at bounding box center [549, 289] width 25 height 8
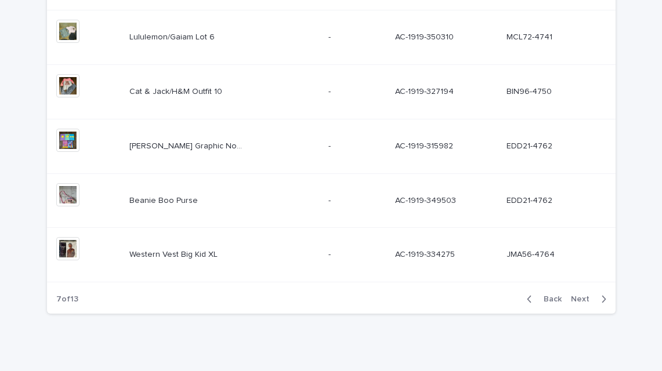
scroll to position [526, 0]
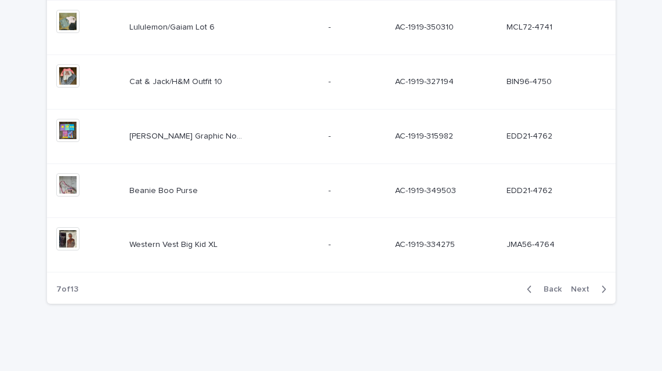
click at [555, 288] on span "Back" at bounding box center [549, 289] width 25 height 8
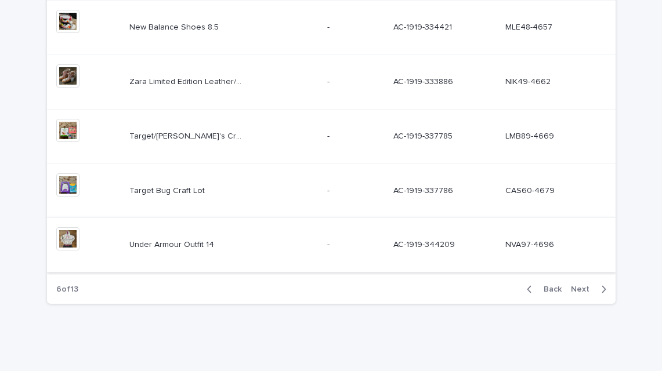
click at [64, 239] on img at bounding box center [67, 238] width 23 height 23
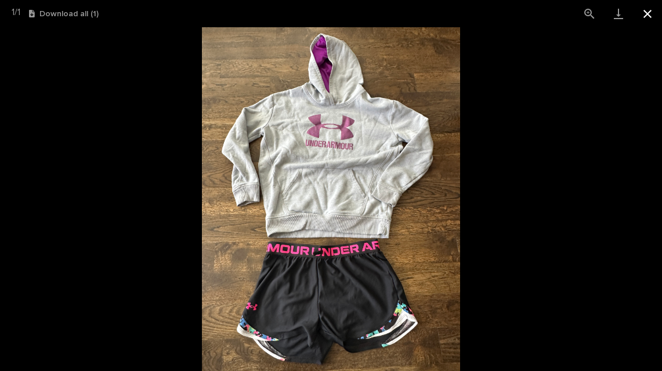
click at [646, 17] on button "Close gallery" at bounding box center [647, 13] width 29 height 27
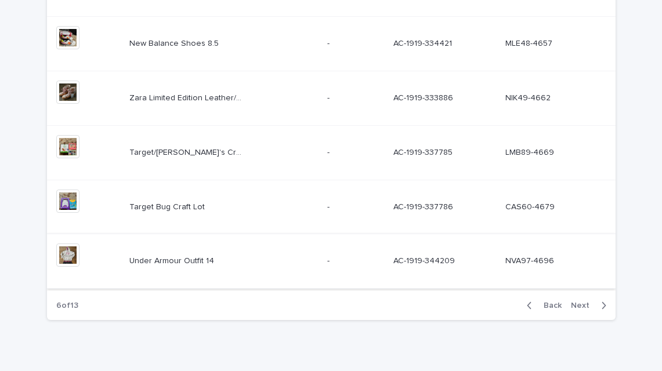
scroll to position [526, 0]
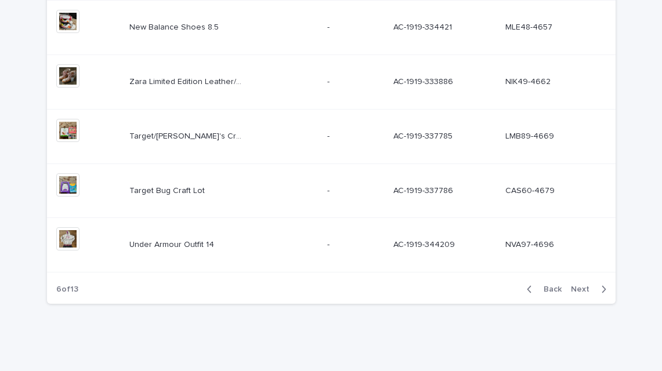
click at [550, 292] on span "Back" at bounding box center [549, 289] width 25 height 8
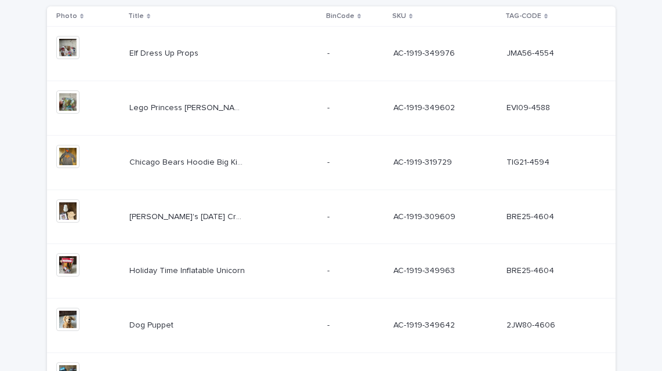
scroll to position [223, 0]
